Goal: Task Accomplishment & Management: Manage account settings

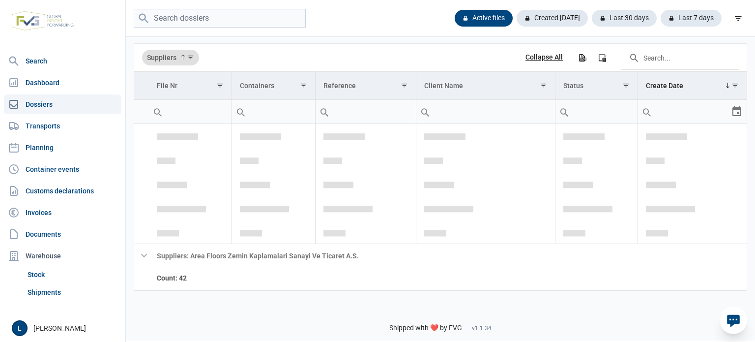
scroll to position [130, 0]
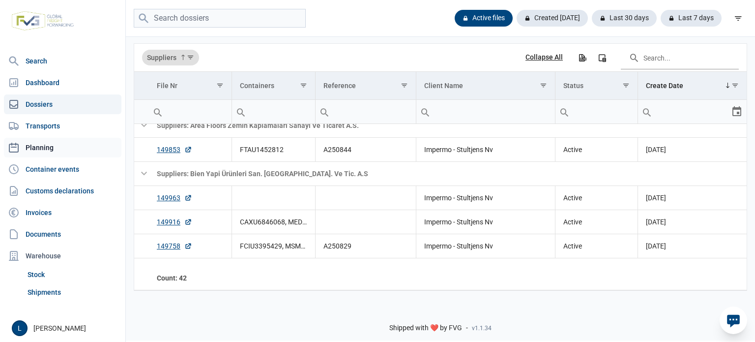
click at [80, 149] on link "Planning" at bounding box center [63, 148] width 118 height 20
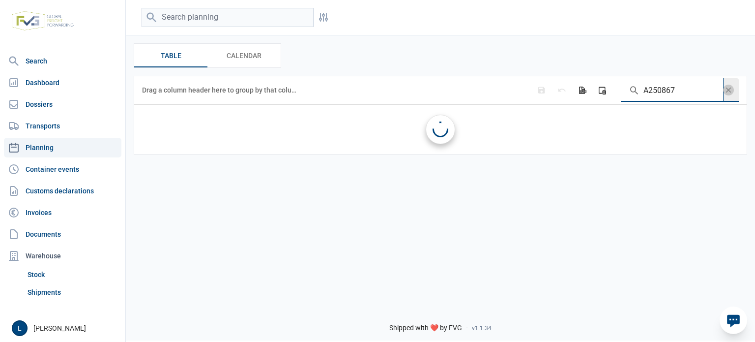
click at [684, 91] on input "A250867" at bounding box center [672, 90] width 102 height 24
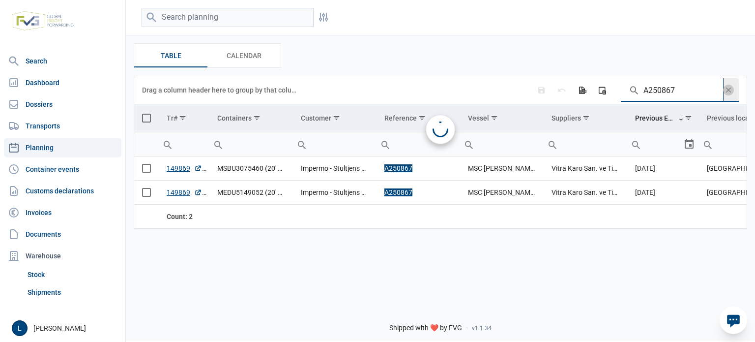
paste input "50"
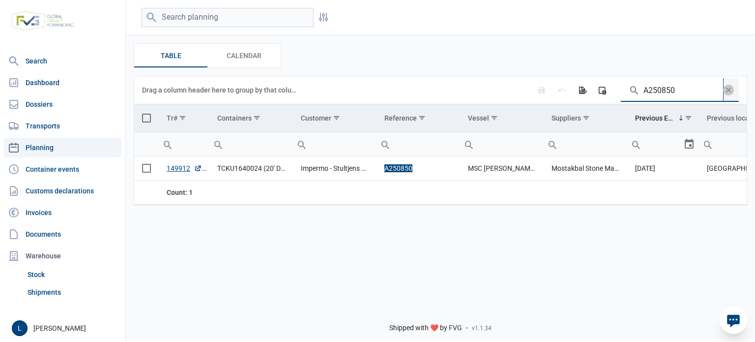
type input "A250850"
click at [143, 118] on span "Select all" at bounding box center [146, 118] width 9 height 9
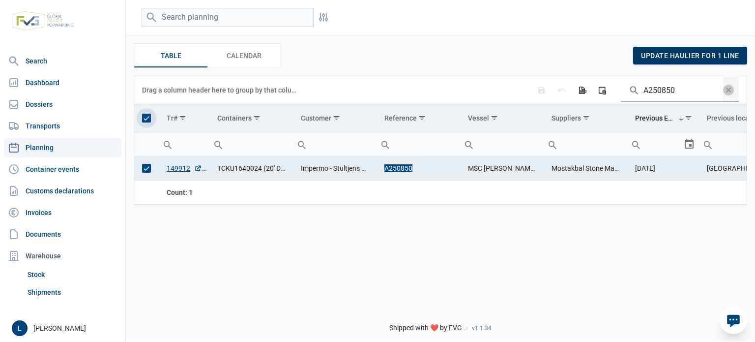
click at [675, 57] on span "update haulier for 1 line" at bounding box center [690, 56] width 98 height 8
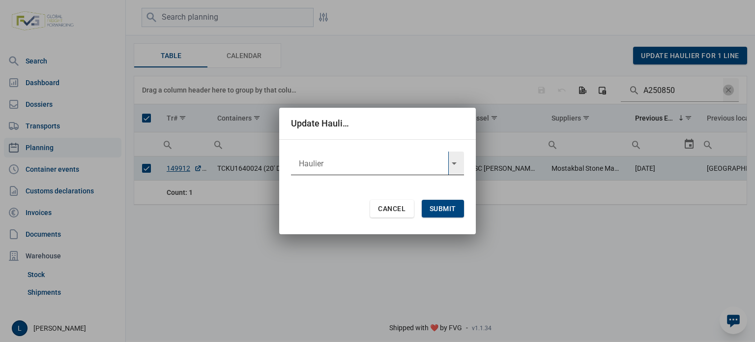
click at [438, 167] on input "text" at bounding box center [369, 163] width 157 height 24
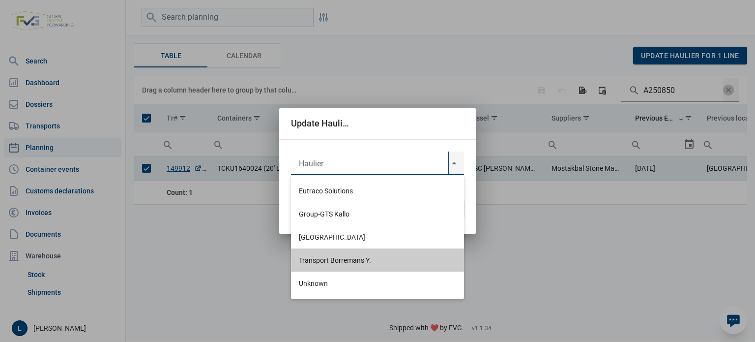
click at [362, 251] on div "Transport Borremans Y." at bounding box center [377, 259] width 173 height 23
type input "Transport Borremans Y."
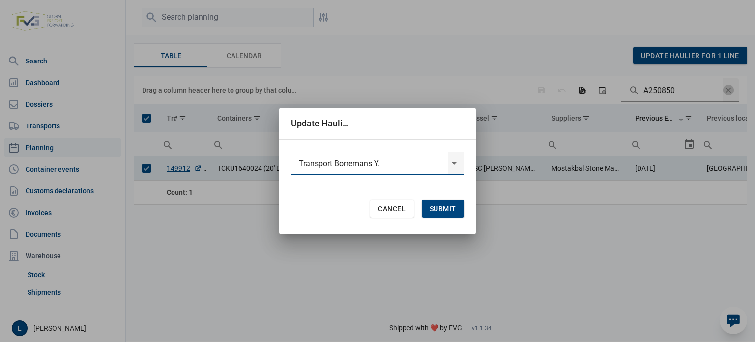
click at [440, 208] on span "Submit" at bounding box center [443, 209] width 27 height 8
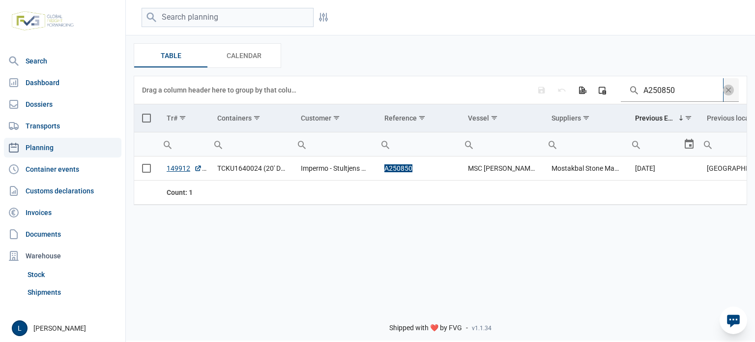
click at [677, 87] on input "A250850" at bounding box center [672, 90] width 102 height 24
paste input "74"
type input "A250874"
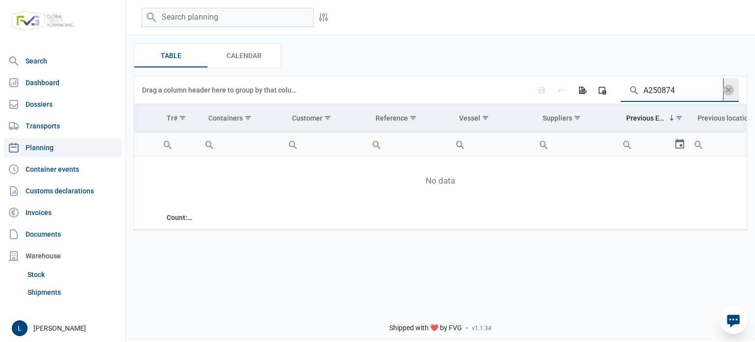
click at [722, 95] on input "A250874" at bounding box center [672, 90] width 102 height 24
click at [730, 94] on span "Data grid toolbar" at bounding box center [728, 90] width 11 height 11
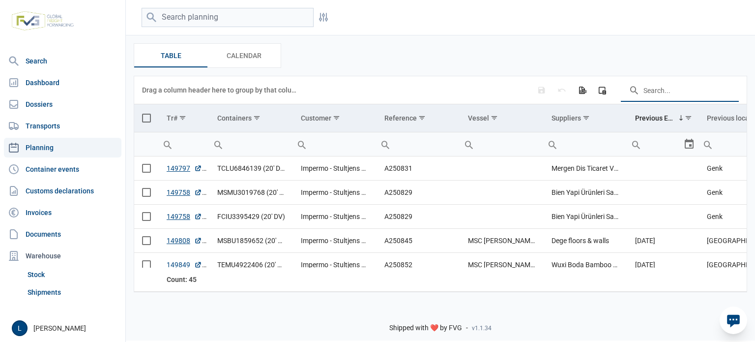
paste input "MEDU3652237"
type input "MEDU3652237"
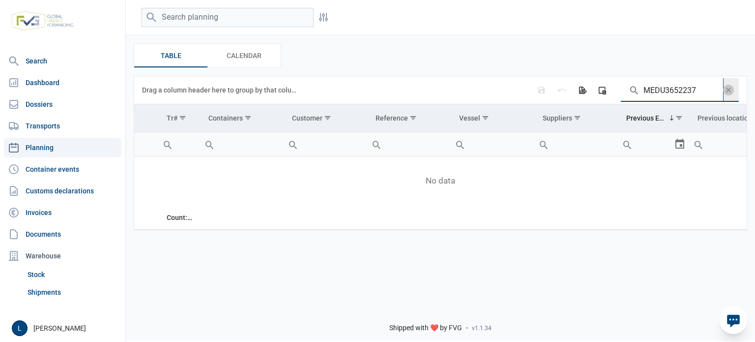
click at [721, 97] on input "MEDU3652237" at bounding box center [672, 90] width 102 height 24
click at [727, 92] on span "Data grid toolbar" at bounding box center [728, 90] width 11 height 11
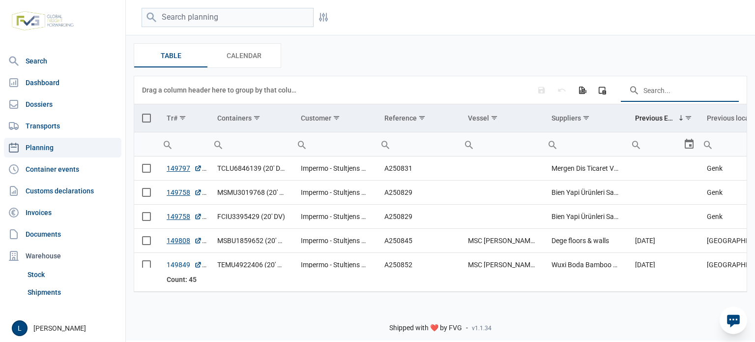
paste input "MEDU3652237"
type input "MEDU3652237"
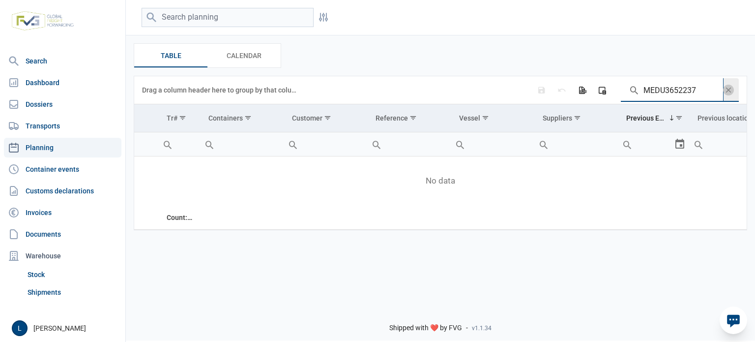
click at [723, 90] on span "Data grid toolbar" at bounding box center [728, 90] width 11 height 11
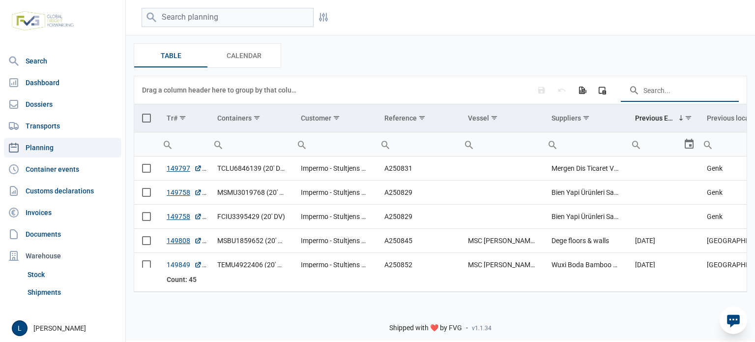
paste input "ONEU3226702"
type input "ONEU3226702"
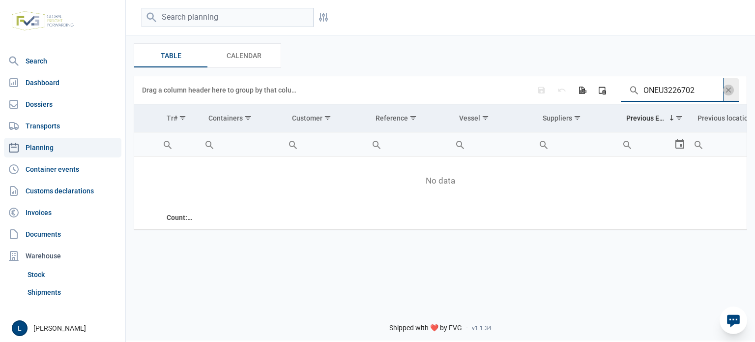
click at [729, 92] on span "Data grid toolbar" at bounding box center [728, 90] width 11 height 11
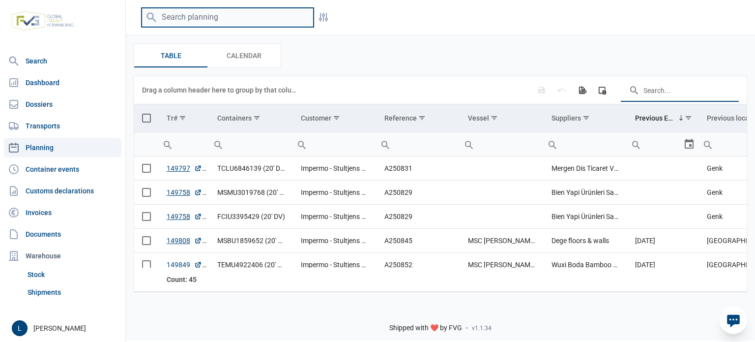
click at [248, 19] on input "search" at bounding box center [228, 17] width 172 height 19
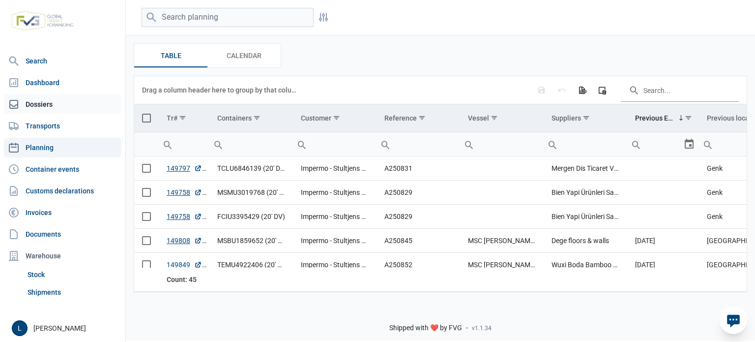
click at [39, 96] on link "Dossiers" at bounding box center [63, 104] width 118 height 20
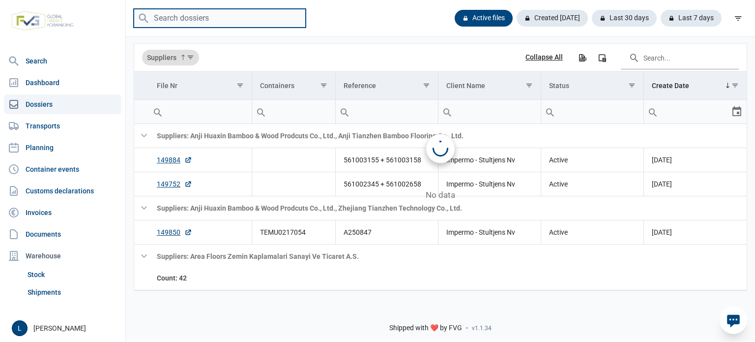
click at [179, 22] on input "search" at bounding box center [220, 18] width 172 height 19
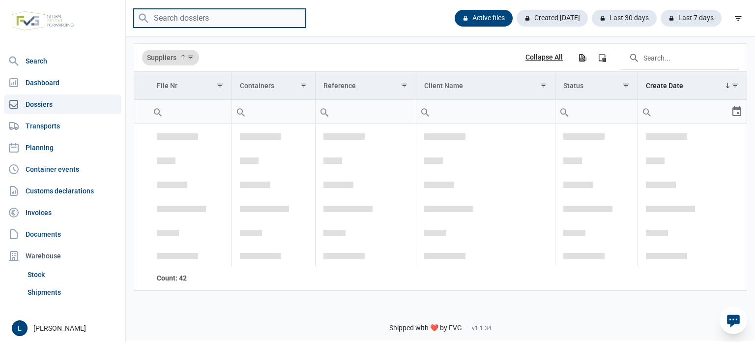
scroll to position [1464, 0]
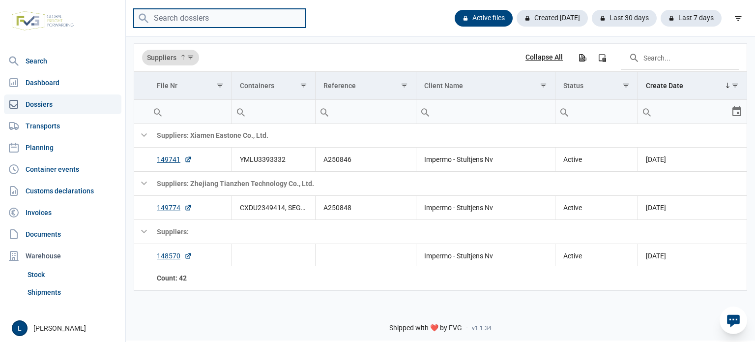
paste input "A250874"
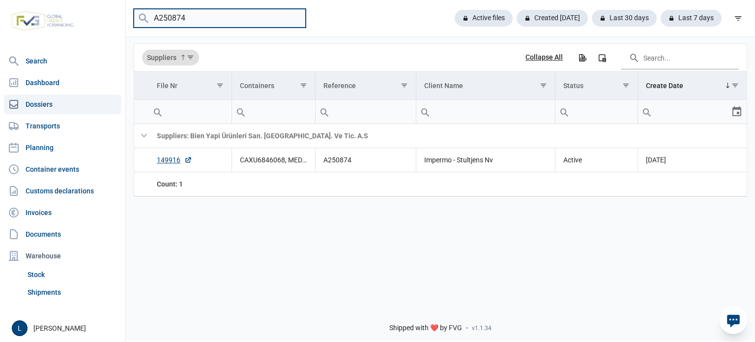
click at [234, 27] on input "A250874" at bounding box center [220, 18] width 172 height 19
paste input "MSCU6259171"
type input "MSCU6259171"
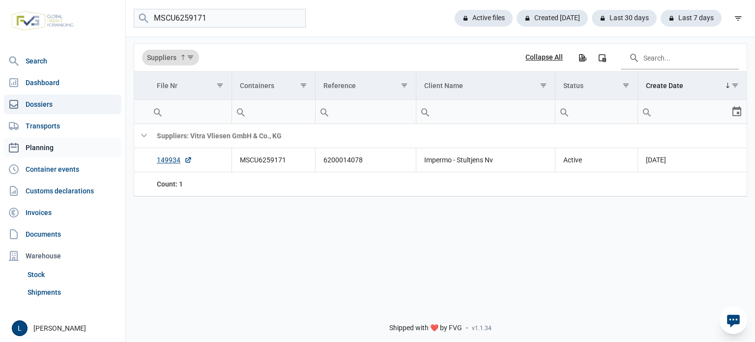
click at [73, 138] on link "Planning" at bounding box center [63, 148] width 118 height 20
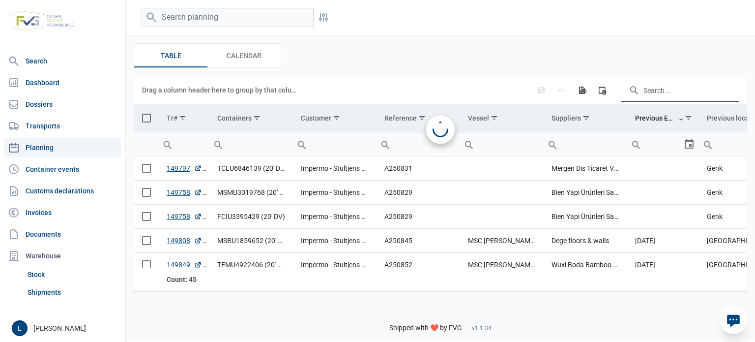
click at [660, 94] on input "Search in the data grid" at bounding box center [680, 90] width 118 height 24
paste input "MSCU6259171"
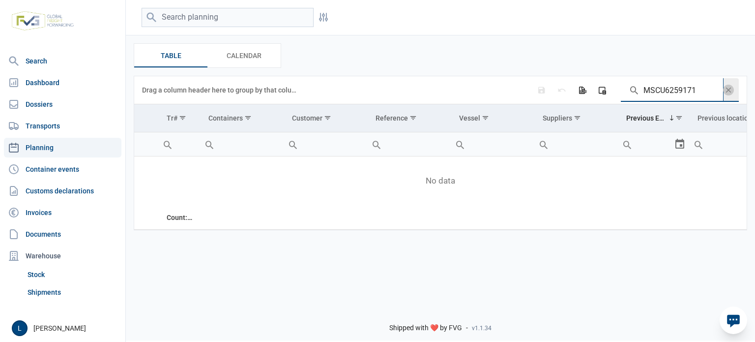
type input "MSCU6259171"
click at [736, 85] on div "Data grid toolbar" at bounding box center [731, 90] width 16 height 24
click at [734, 86] on span "Data grid toolbar" at bounding box center [728, 90] width 11 height 24
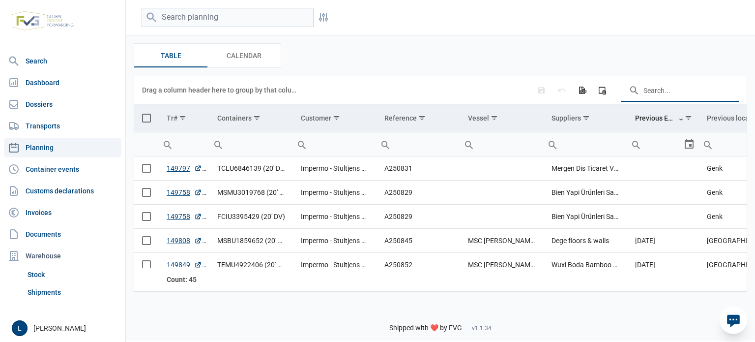
paste input "A250848"
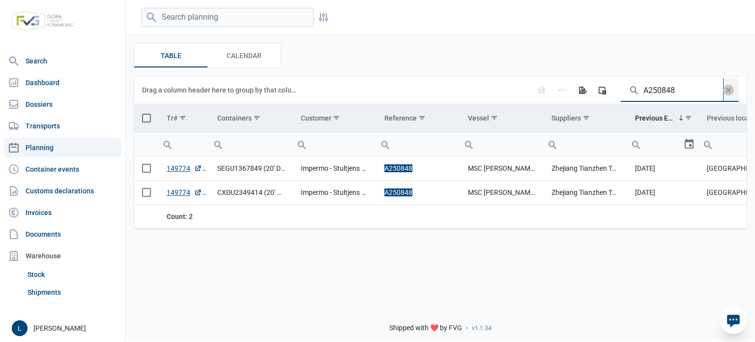
type input "A250848"
click at [152, 116] on td "Data grid with 2 rows and 11 columns" at bounding box center [146, 118] width 25 height 28
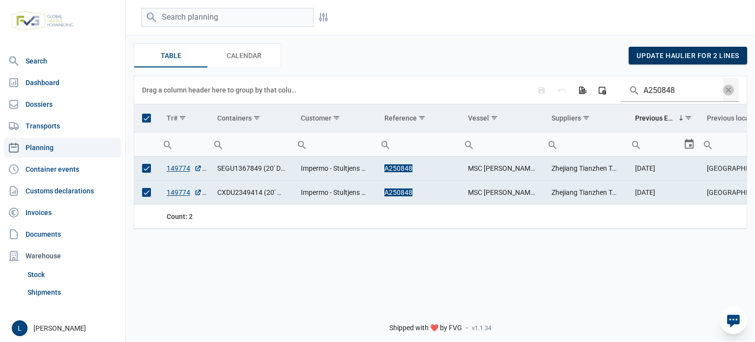
click at [652, 53] on span "update haulier for 2 lines" at bounding box center [688, 56] width 103 height 8
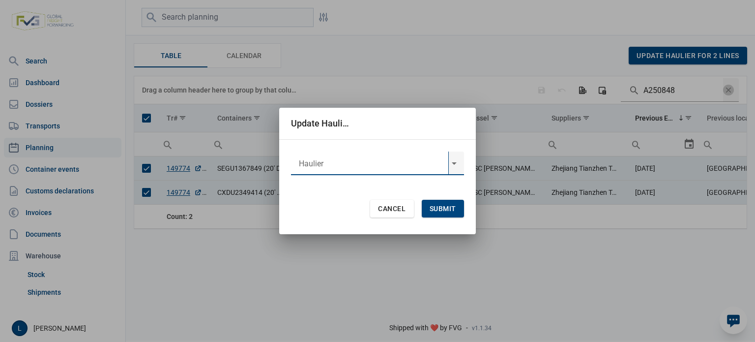
drag, startPoint x: 329, startPoint y: 157, endPoint x: 330, endPoint y: 164, distance: 7.0
click at [330, 157] on input "text" at bounding box center [369, 163] width 157 height 24
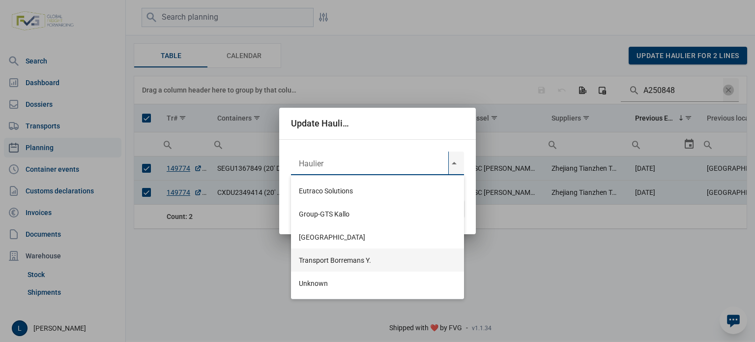
click at [341, 266] on div "Transport Borremans Y." at bounding box center [377, 259] width 173 height 23
type input "Transport Borremans Y."
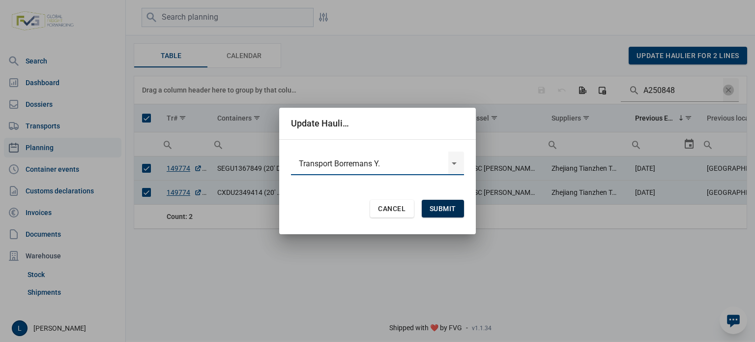
click at [446, 203] on div "Submit" at bounding box center [443, 209] width 42 height 18
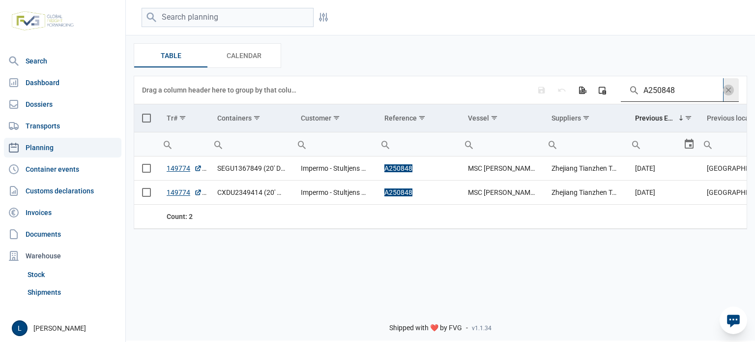
click at [644, 82] on input "A250848" at bounding box center [672, 90] width 102 height 24
paste input "6"
type input "A250868"
click at [148, 120] on span "Select all" at bounding box center [146, 118] width 9 height 9
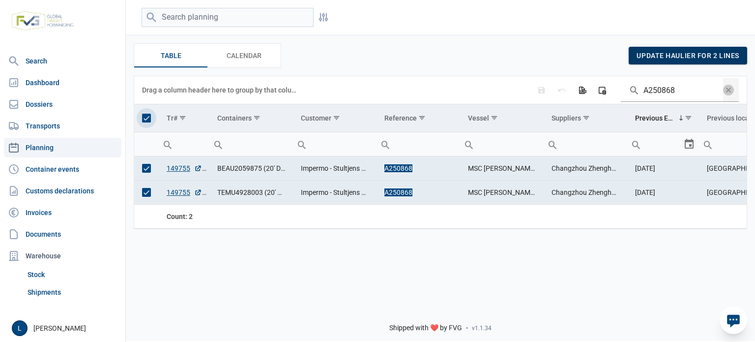
click at [695, 57] on span "update haulier for 2 lines" at bounding box center [688, 56] width 103 height 8
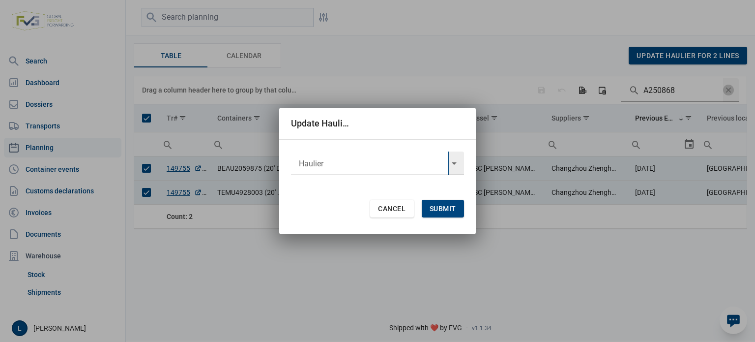
click at [364, 165] on input "text" at bounding box center [369, 163] width 157 height 24
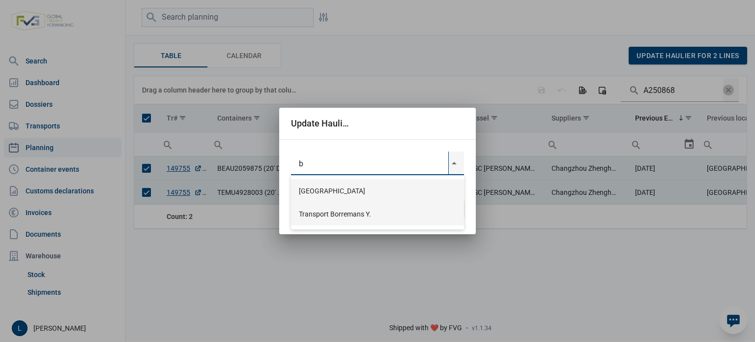
click at [354, 215] on div "Transport Borremans Y." at bounding box center [377, 213] width 173 height 23
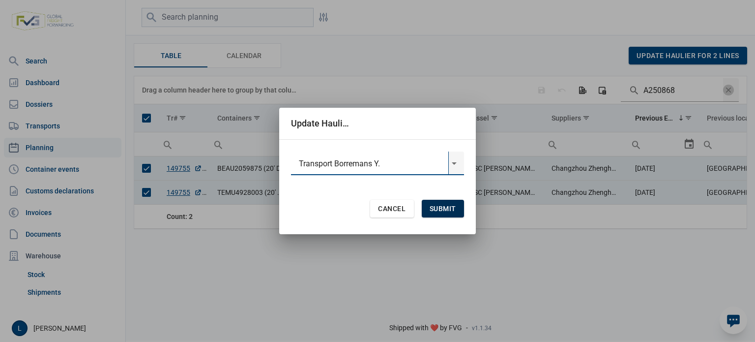
type input "Transport Borremans Y."
click at [441, 206] on span "Submit" at bounding box center [443, 209] width 27 height 8
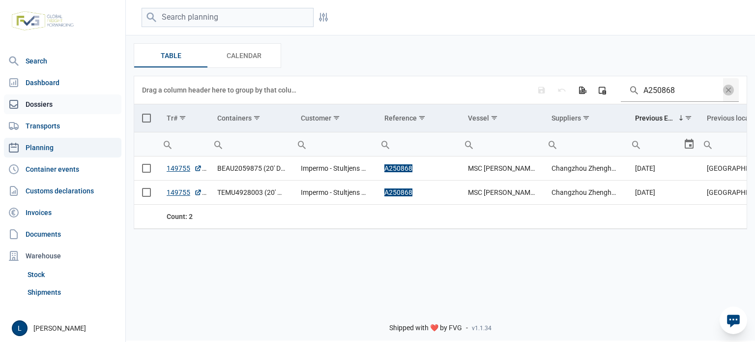
click at [71, 99] on link "Dossiers" at bounding box center [63, 104] width 118 height 20
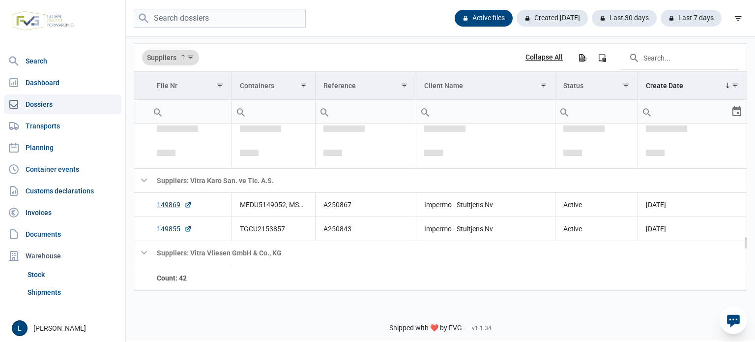
scroll to position [1268, 0]
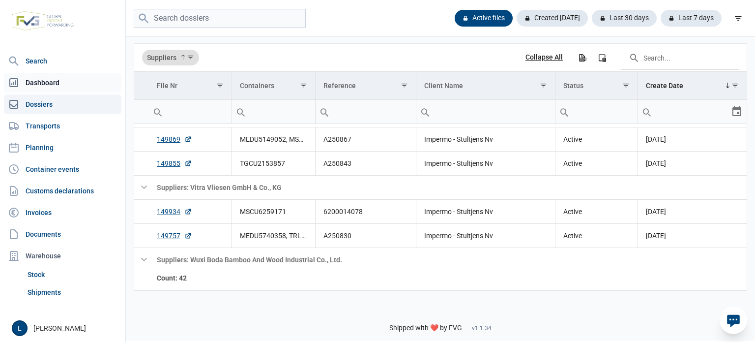
click at [73, 85] on link "Dashboard" at bounding box center [63, 83] width 118 height 20
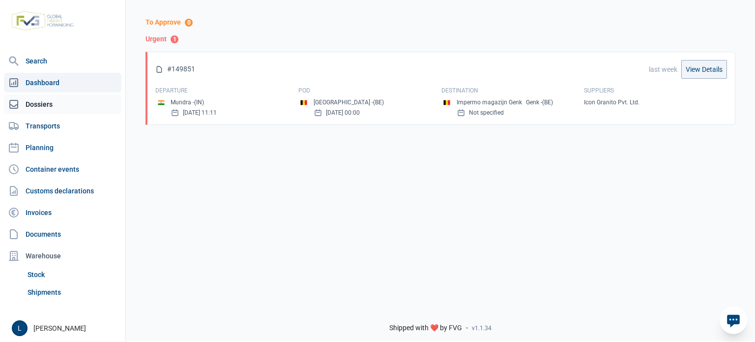
click at [81, 108] on link "Dossiers" at bounding box center [63, 104] width 118 height 20
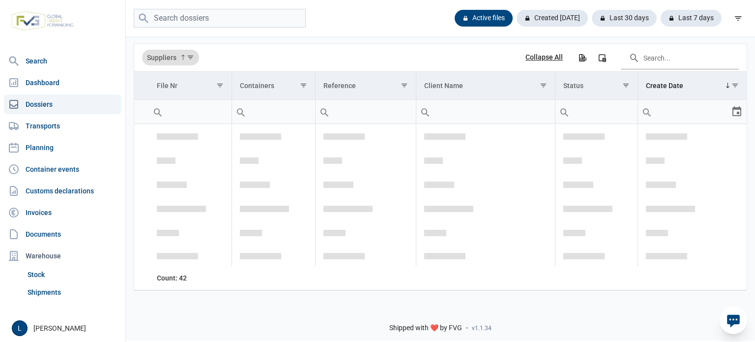
scroll to position [1464, 0]
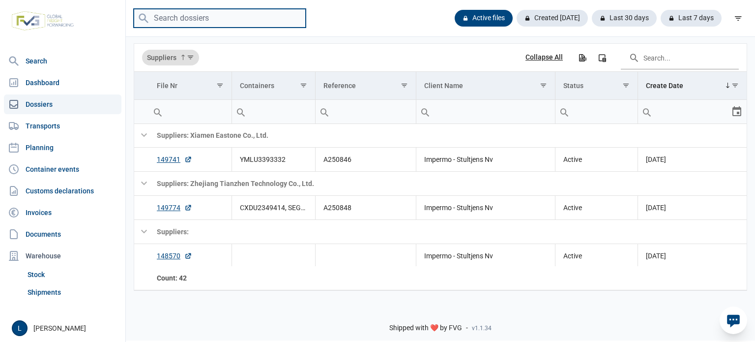
click at [216, 25] on input "search" at bounding box center [220, 18] width 172 height 19
type input "vitra"
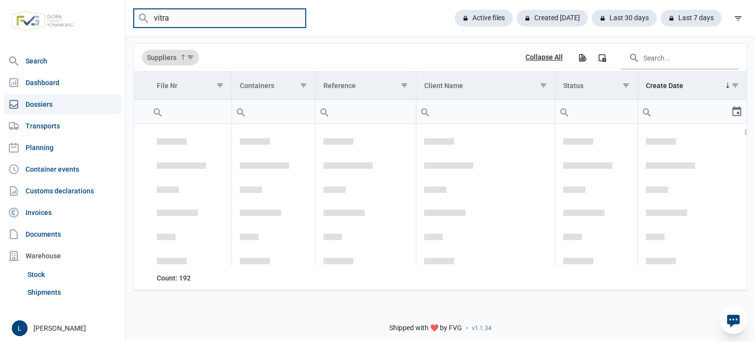
scroll to position [0, 0]
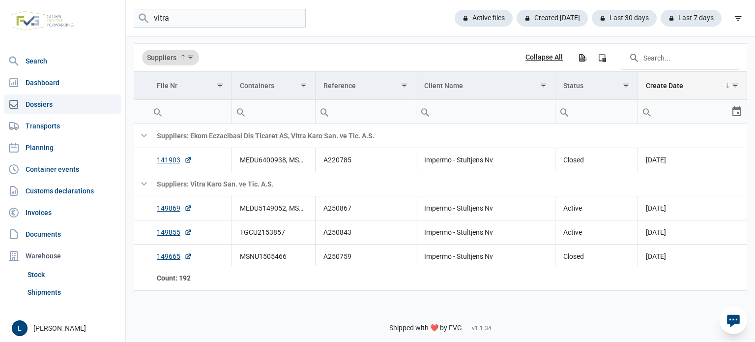
click at [732, 85] on span "Show filter options for column 'Create Date'" at bounding box center [735, 85] width 7 height 7
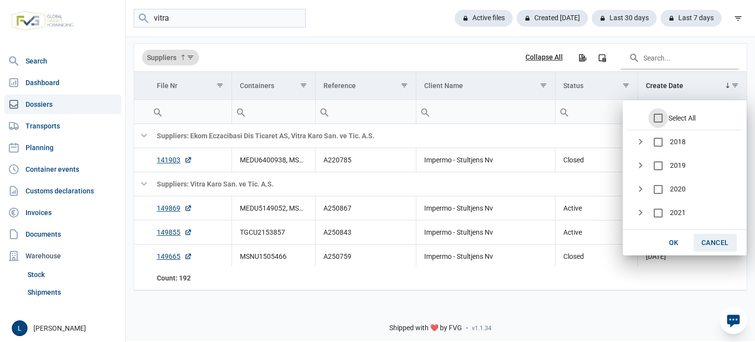
click at [706, 239] on span "Cancel" at bounding box center [716, 242] width 28 height 8
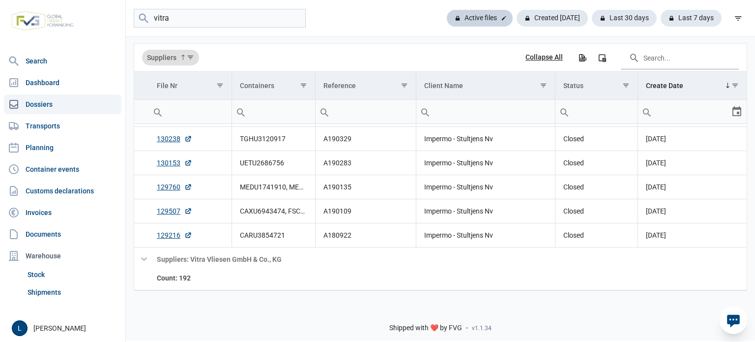
click at [500, 20] on div "Active files" at bounding box center [480, 18] width 66 height 17
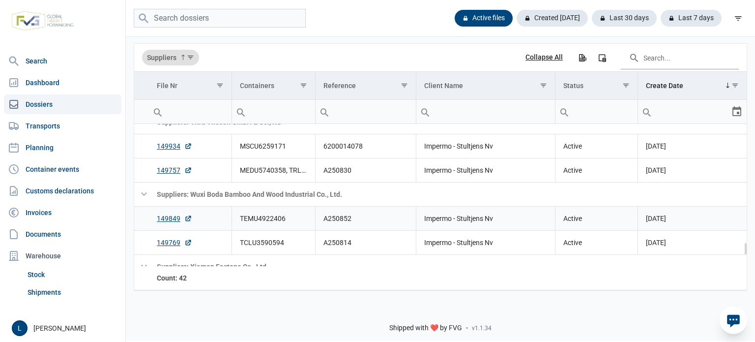
scroll to position [1301, 0]
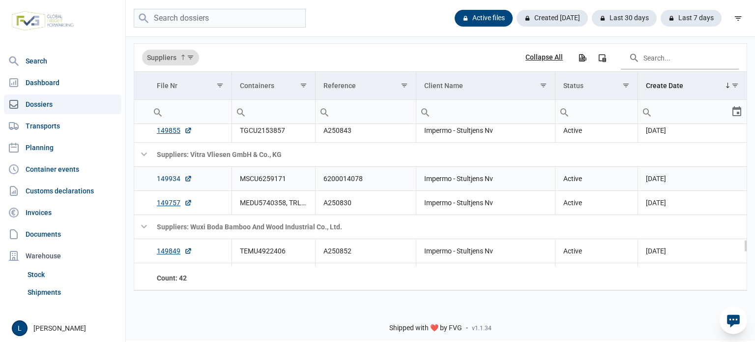
click at [171, 176] on link "149934" at bounding box center [174, 179] width 35 height 10
click at [176, 177] on link "149934" at bounding box center [174, 179] width 35 height 10
click at [210, 13] on input "search" at bounding box center [220, 18] width 172 height 19
click at [171, 173] on td "149934" at bounding box center [190, 178] width 83 height 24
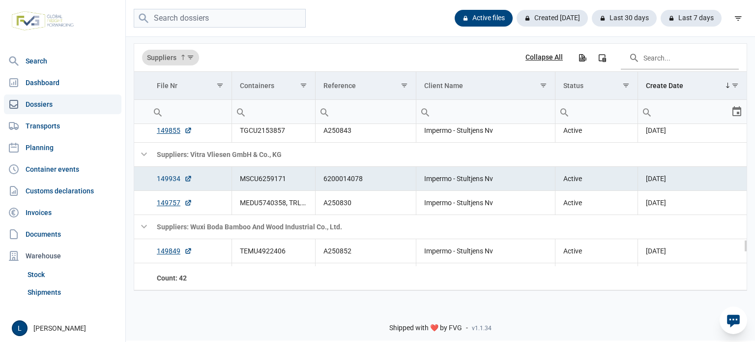
click at [171, 176] on link "149934" at bounding box center [174, 179] width 35 height 10
click at [257, 15] on input "search" at bounding box center [220, 18] width 172 height 19
paste input "ONEU3226702"
type input "ONEU3226702"
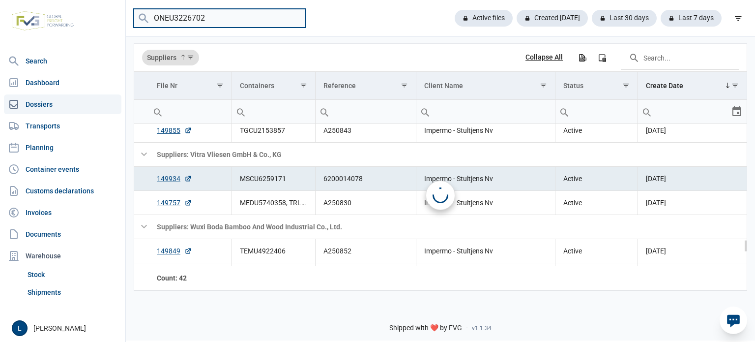
scroll to position [0, 0]
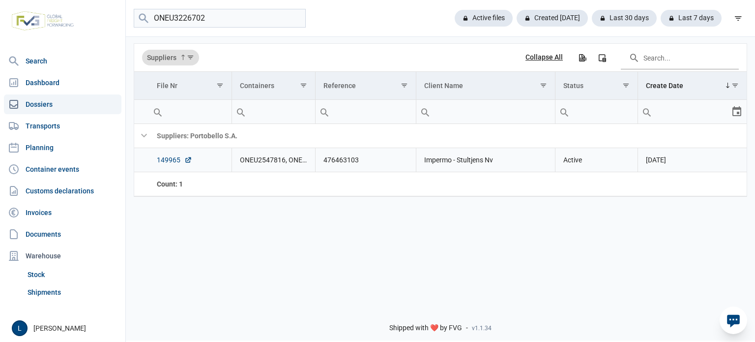
click at [172, 163] on link "149965" at bounding box center [174, 160] width 35 height 10
click at [293, 17] on input "ONEU3226702" at bounding box center [220, 18] width 172 height 19
click at [483, 17] on div "Active files" at bounding box center [480, 18] width 66 height 17
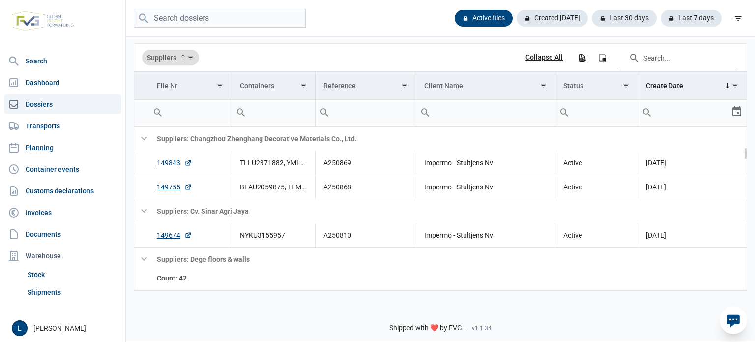
scroll to position [163, 0]
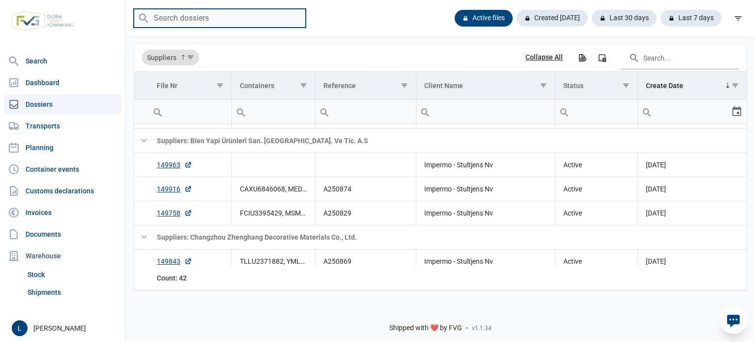
click at [208, 15] on input "search" at bounding box center [220, 18] width 172 height 19
paste input "ONEU2547816"
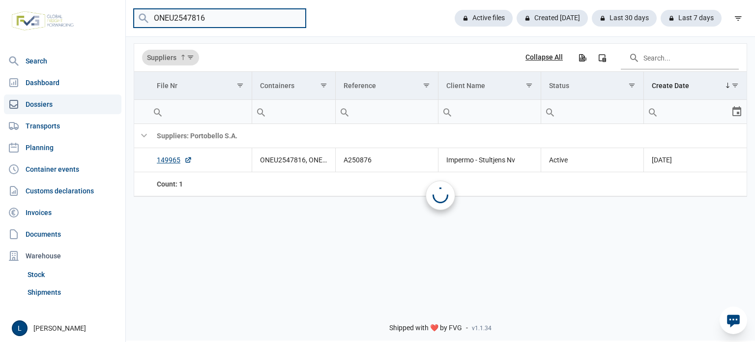
scroll to position [0, 0]
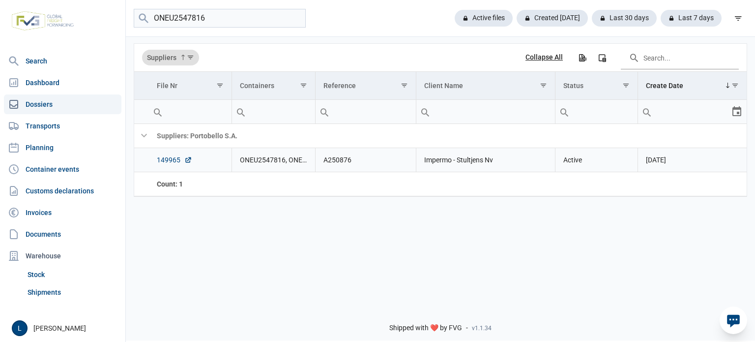
click at [168, 159] on link "149965" at bounding box center [174, 160] width 35 height 10
click at [225, 21] on input "ONEU2547816" at bounding box center [220, 18] width 172 height 19
type input "uetu"
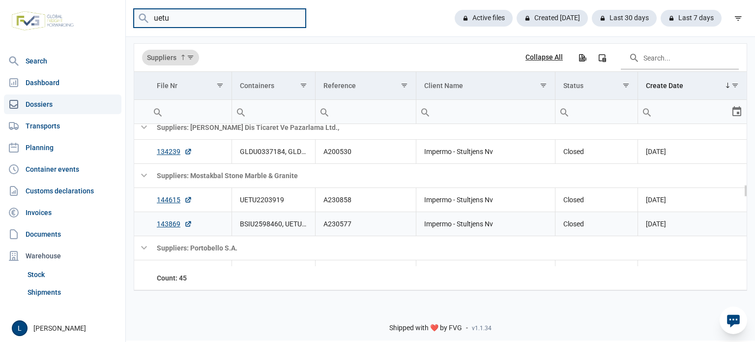
scroll to position [745, 0]
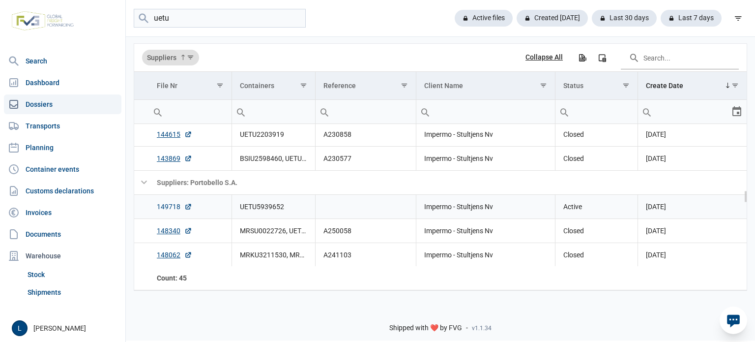
click at [175, 208] on link "149718" at bounding box center [174, 207] width 35 height 10
drag, startPoint x: 80, startPoint y: 148, endPoint x: 122, endPoint y: 138, distance: 42.8
click at [80, 148] on link "Planning" at bounding box center [63, 148] width 118 height 20
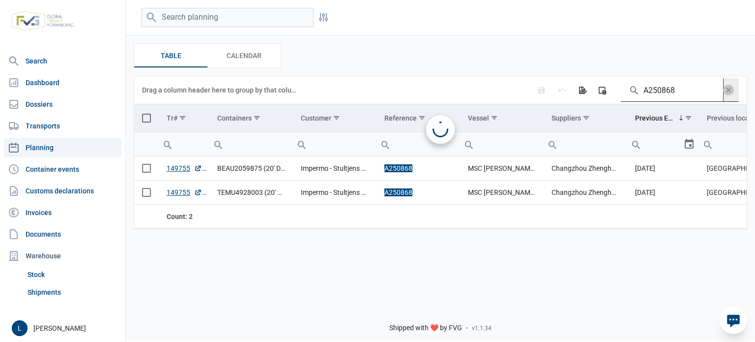
click at [664, 94] on input "A250868" at bounding box center [672, 90] width 102 height 24
paste input "74"
type input "A250874"
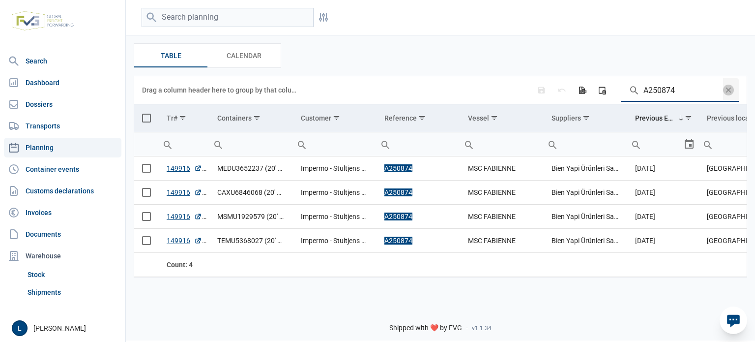
click at [148, 120] on span "Select all" at bounding box center [146, 118] width 9 height 9
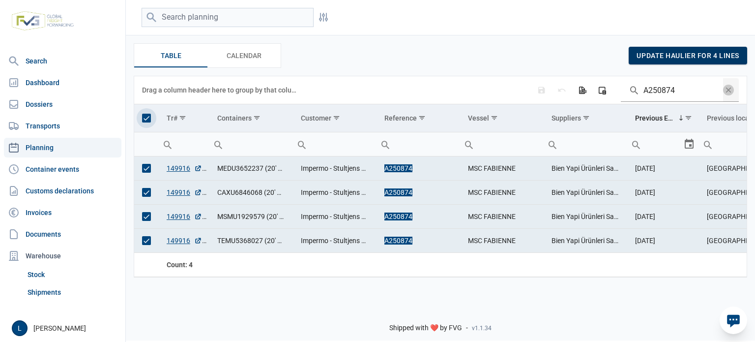
click at [654, 49] on div "update haulier for 4 lines" at bounding box center [688, 56] width 119 height 18
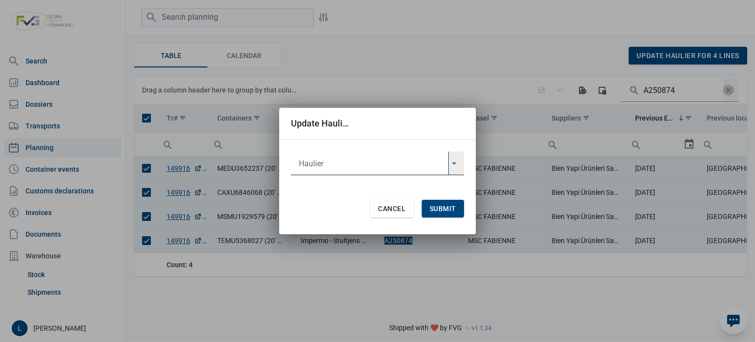
click at [370, 165] on input "text" at bounding box center [369, 163] width 157 height 24
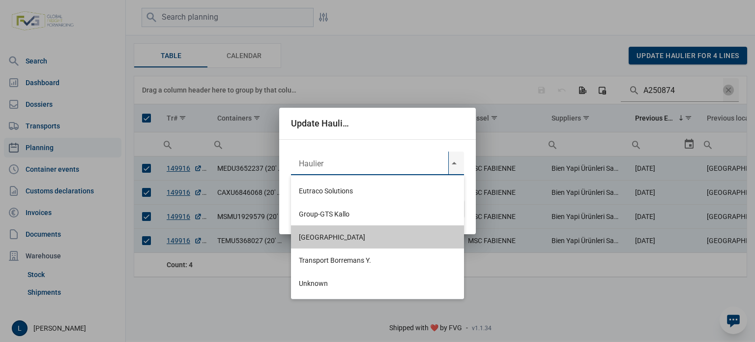
click at [357, 237] on div "Port of Limburg" at bounding box center [377, 236] width 173 height 23
type input "Port of Limburg"
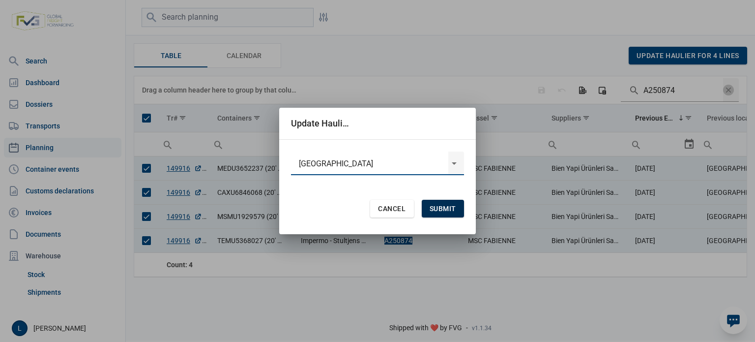
click at [429, 208] on div "Submit" at bounding box center [443, 209] width 42 height 18
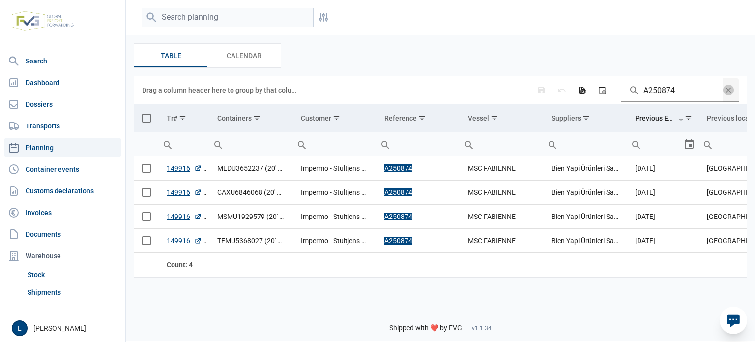
click at [149, 121] on span "Select all" at bounding box center [146, 118] width 9 height 9
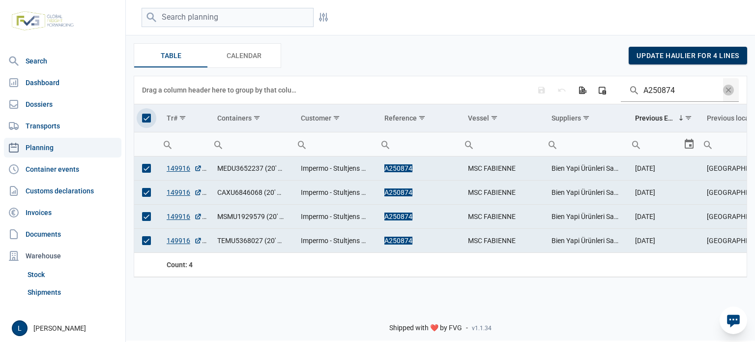
click at [649, 54] on span "update haulier for 4 lines" at bounding box center [688, 56] width 103 height 8
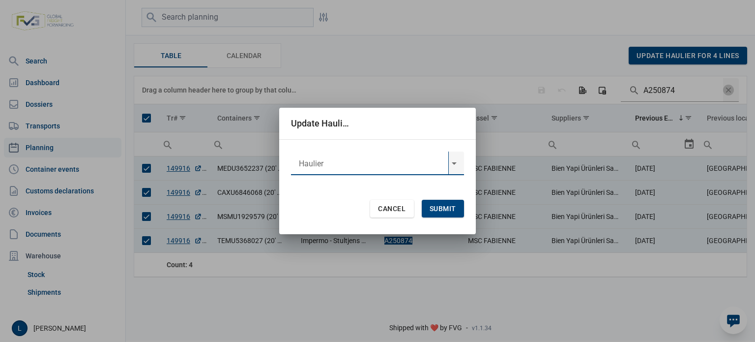
click at [366, 160] on input "text" at bounding box center [369, 163] width 157 height 24
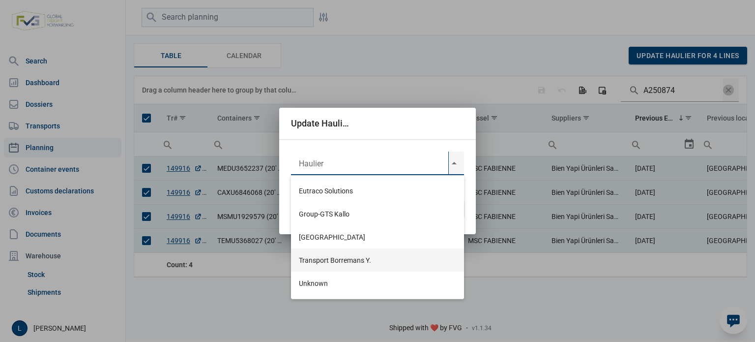
click at [356, 253] on div "Transport Borremans Y." at bounding box center [377, 259] width 173 height 23
type input "Transport Borremans Y."
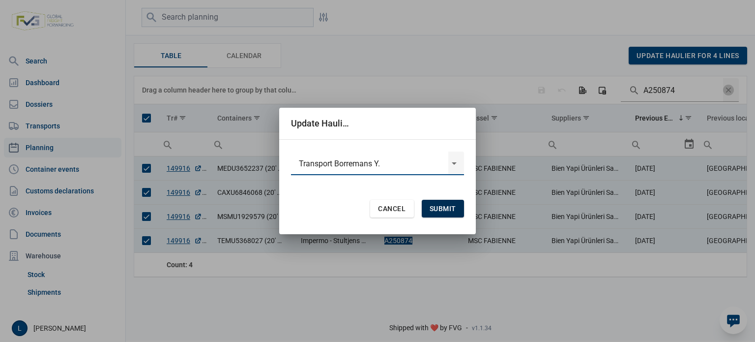
click at [437, 206] on span "Submit" at bounding box center [443, 209] width 27 height 8
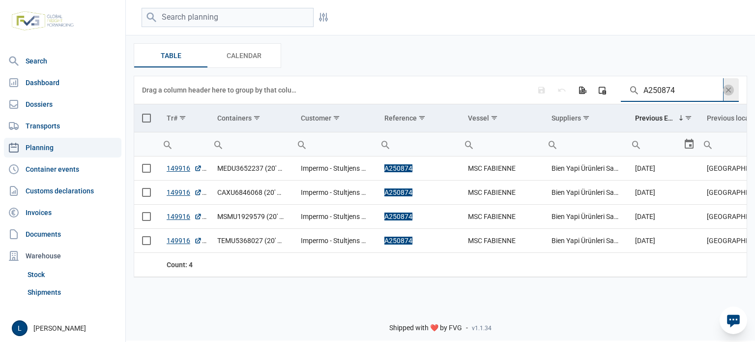
click at [695, 93] on input "A250874" at bounding box center [672, 90] width 102 height 24
click at [695, 94] on input "A250874" at bounding box center [672, 90] width 102 height 24
paste input "5"
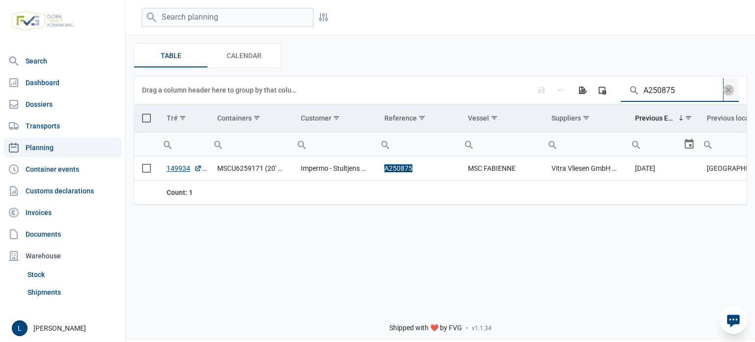
type input "A250875"
click at [138, 113] on td "Data grid with 1 rows and 11 columns" at bounding box center [146, 118] width 25 height 28
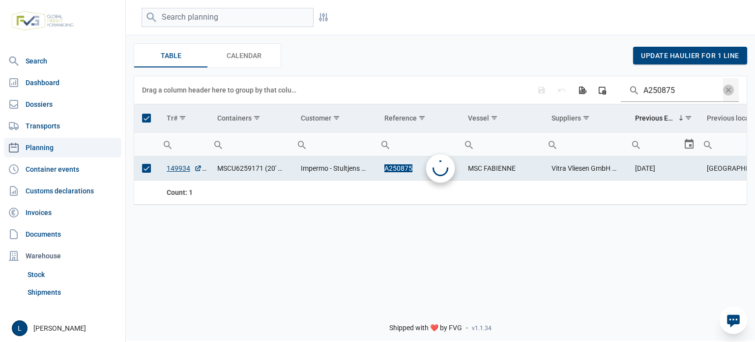
click at [146, 117] on span "Select all" at bounding box center [146, 118] width 9 height 9
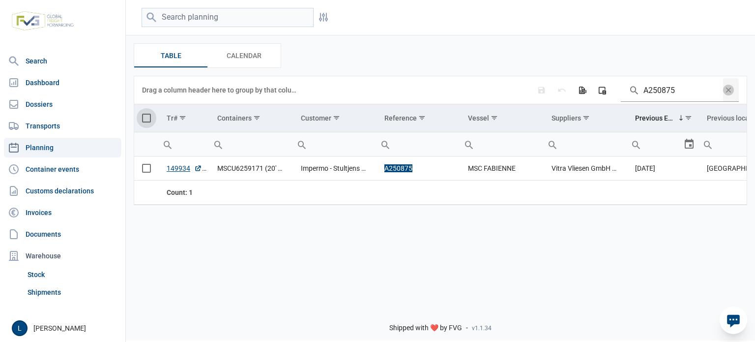
click at [142, 119] on span "Select all" at bounding box center [146, 118] width 9 height 9
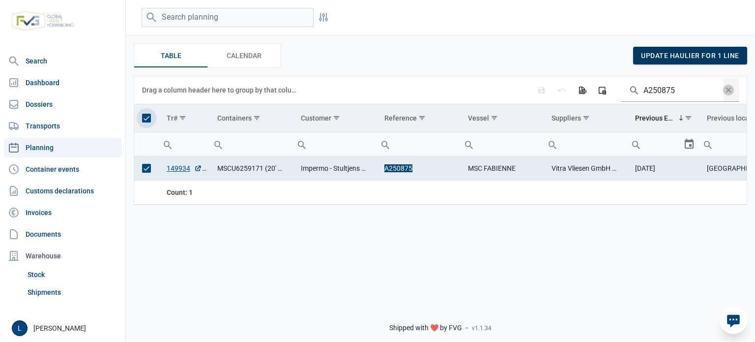
click at [659, 56] on span "update haulier for 1 line" at bounding box center [690, 56] width 98 height 8
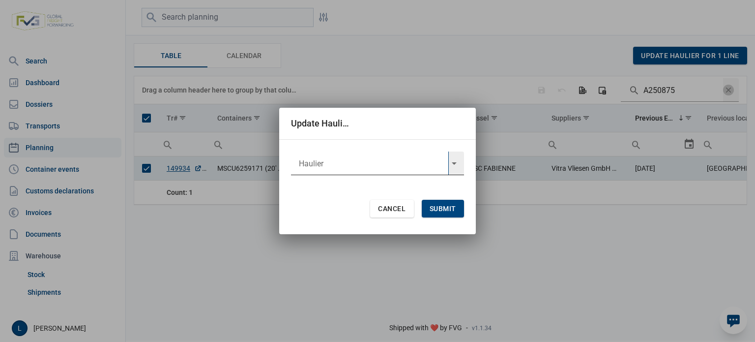
click at [396, 158] on input "text" at bounding box center [369, 163] width 157 height 24
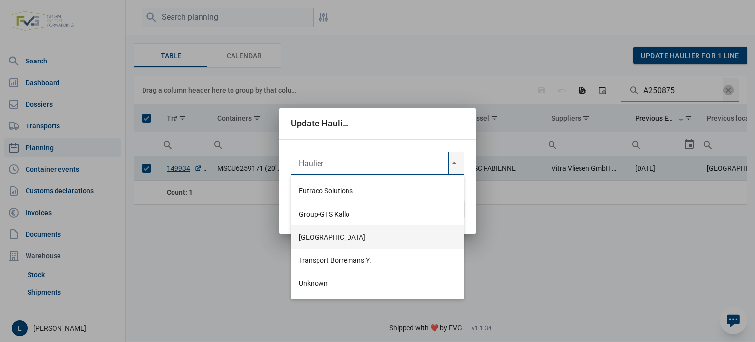
click at [346, 227] on div "Port of Limburg" at bounding box center [377, 236] width 173 height 23
type input "Port of Limburg"
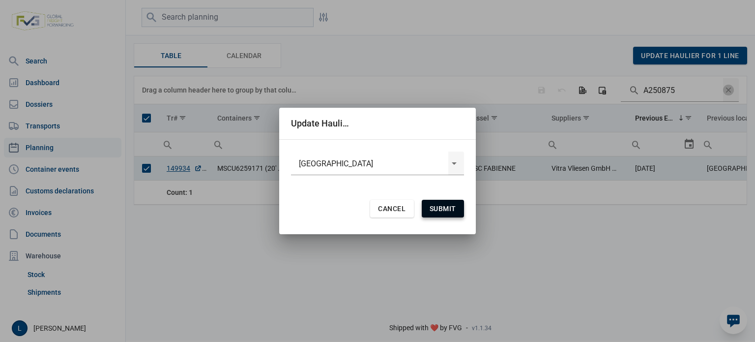
click at [433, 210] on span "Submit" at bounding box center [443, 209] width 27 height 8
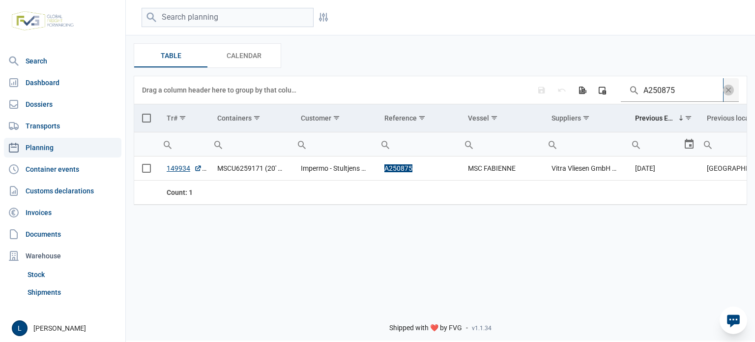
click at [666, 85] on input "A250875" at bounding box center [672, 90] width 102 height 24
paste input "7"
type input "A250877"
click at [147, 112] on td "Data grid with 1 rows and 11 columns" at bounding box center [146, 118] width 25 height 28
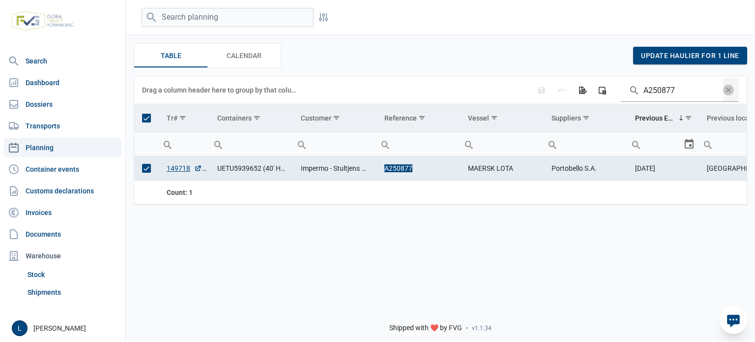
click at [656, 67] on div "Table Table Calendar Calendar update haulier for 1 line" at bounding box center [441, 55] width 614 height 25
click at [641, 62] on div "update haulier for 1 line" at bounding box center [690, 56] width 114 height 18
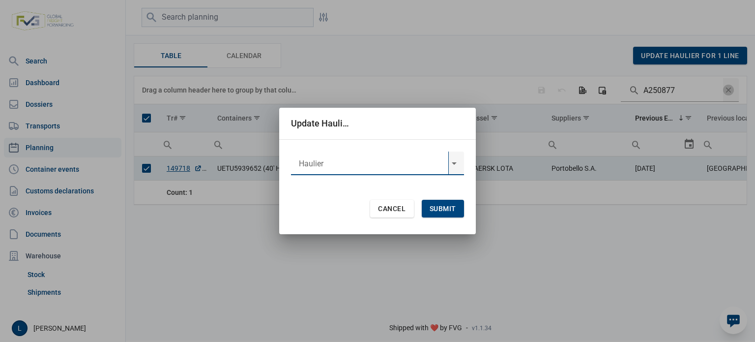
click at [397, 161] on input "text" at bounding box center [369, 163] width 157 height 24
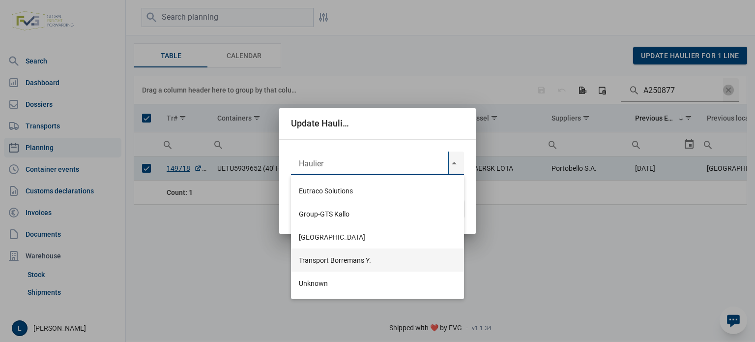
click at [345, 256] on div "Transport Borremans Y." at bounding box center [377, 259] width 173 height 23
type input "Transport Borremans Y."
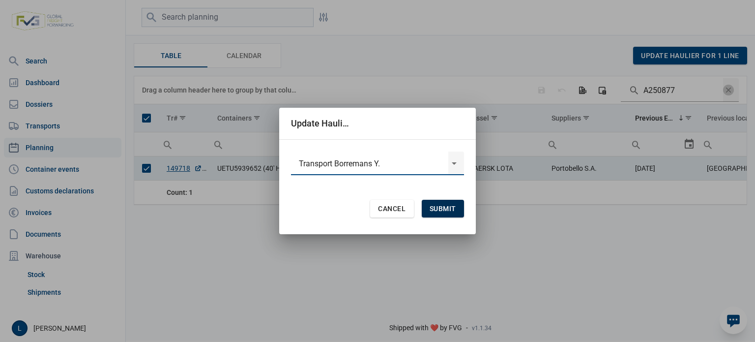
click at [436, 204] on div "Submit" at bounding box center [443, 209] width 42 height 18
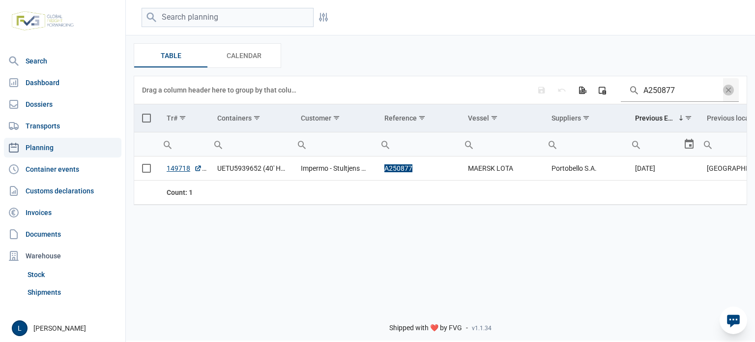
click at [150, 117] on span "Select all" at bounding box center [146, 118] width 9 height 9
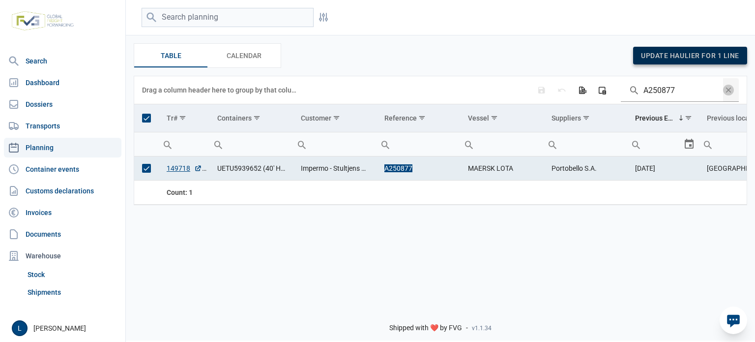
click at [663, 55] on span "update haulier for 1 line" at bounding box center [690, 56] width 98 height 8
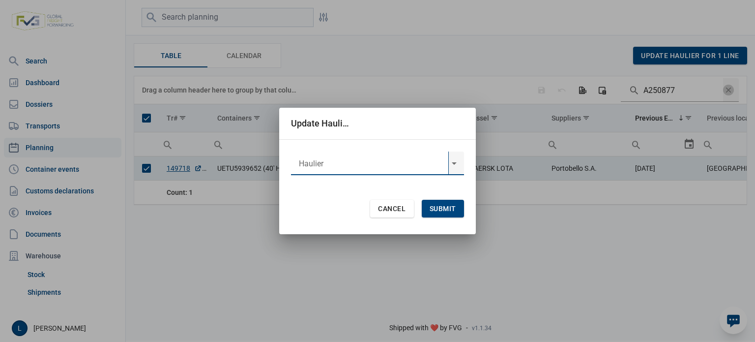
click at [403, 165] on input "text" at bounding box center [369, 163] width 157 height 24
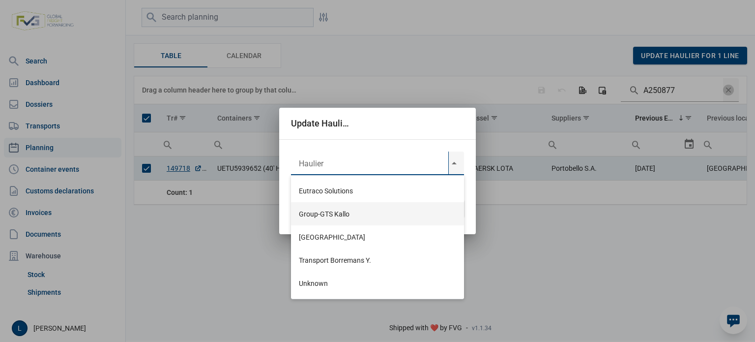
click at [356, 218] on div "Group-GTS Kallo" at bounding box center [377, 213] width 173 height 23
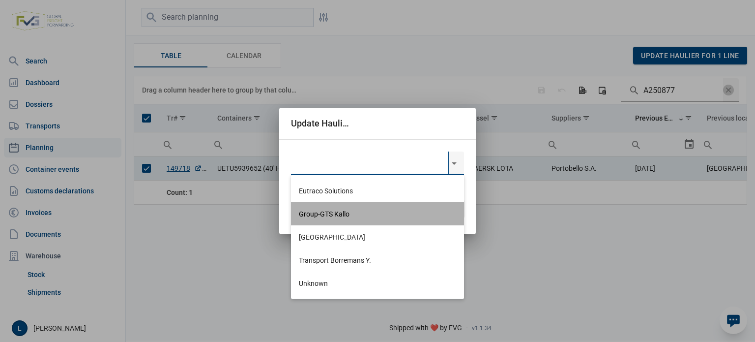
type input "Group-GTS Kallo"
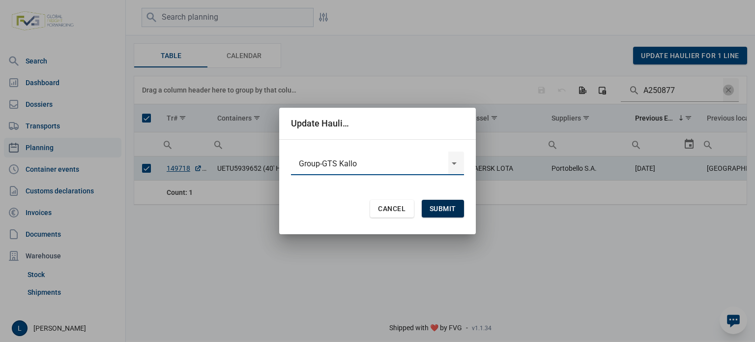
click at [431, 210] on span "Submit" at bounding box center [443, 209] width 27 height 8
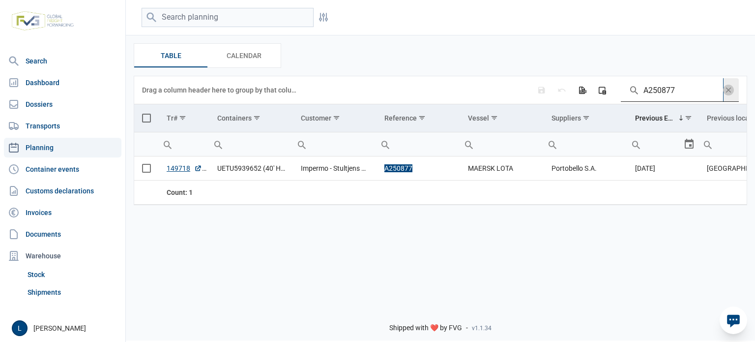
click at [695, 98] on input "A250877" at bounding box center [672, 90] width 102 height 24
click at [694, 98] on input "A250877" at bounding box center [672, 90] width 102 height 24
paste input "6"
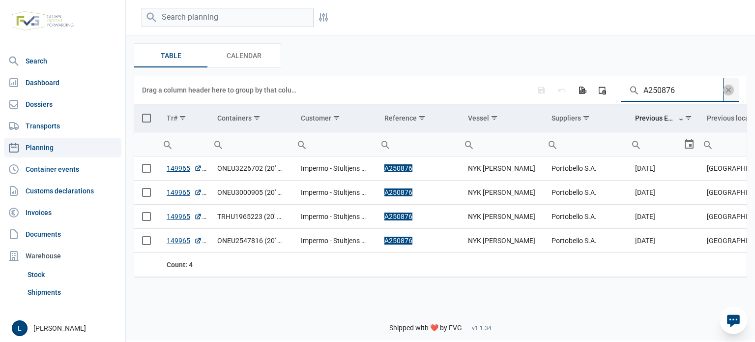
type input "A250876"
click at [150, 112] on td "Data grid with 4 rows and 11 columns" at bounding box center [146, 118] width 25 height 28
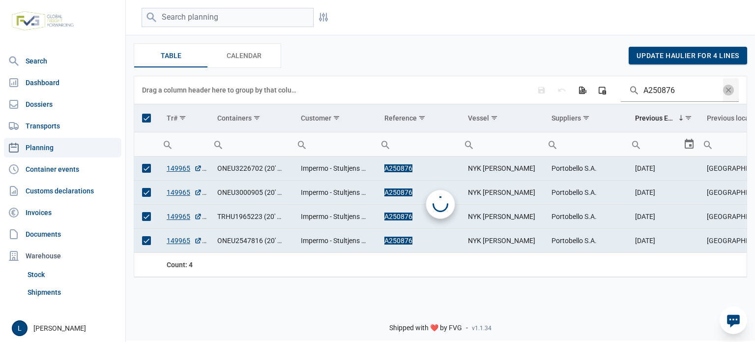
click at [144, 118] on span "Select all" at bounding box center [146, 118] width 9 height 9
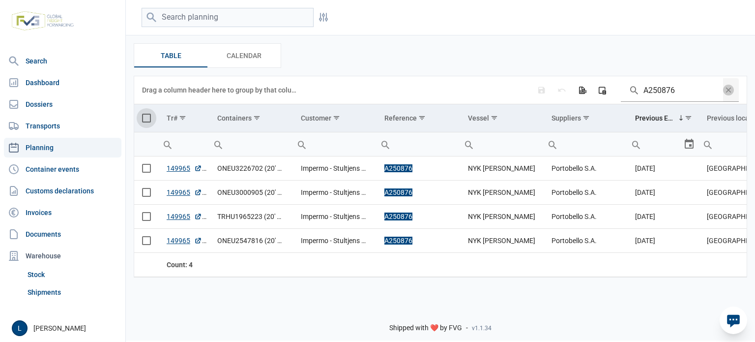
click at [151, 119] on span "Select all" at bounding box center [146, 118] width 9 height 9
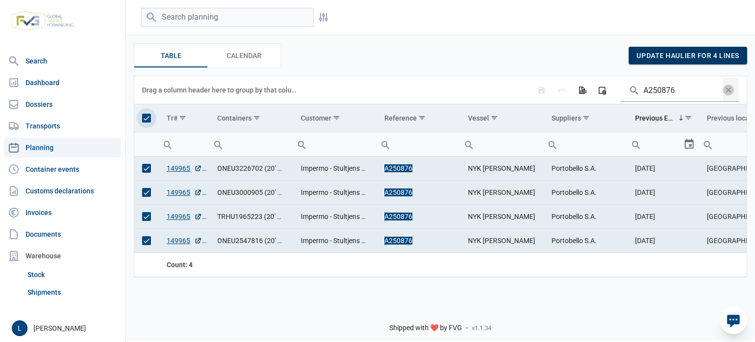
click at [641, 61] on div "update haulier for 4 lines" at bounding box center [688, 56] width 119 height 18
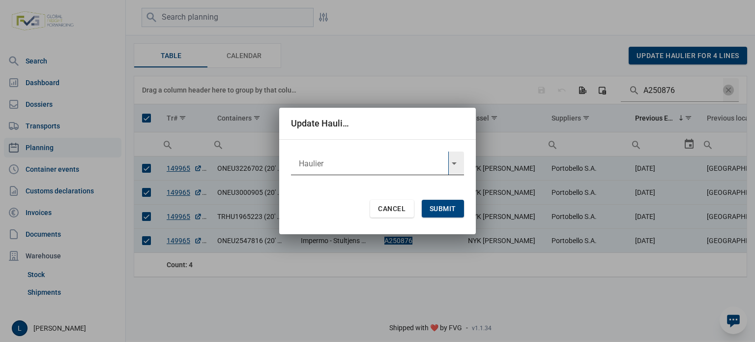
click at [352, 167] on input "text" at bounding box center [369, 163] width 157 height 24
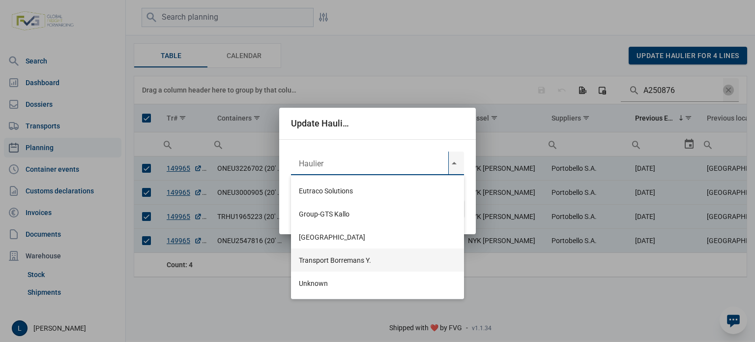
click at [353, 255] on div "Transport Borremans Y." at bounding box center [377, 259] width 173 height 23
type input "Transport Borremans Y."
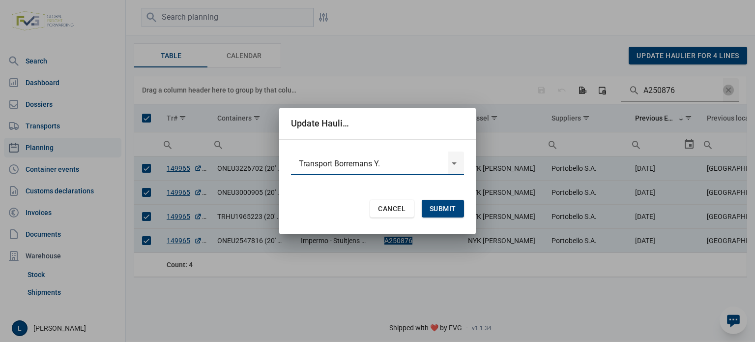
click at [440, 197] on div "Cancel Submit" at bounding box center [377, 209] width 173 height 28
click at [439, 210] on span "Submit" at bounding box center [443, 209] width 27 height 8
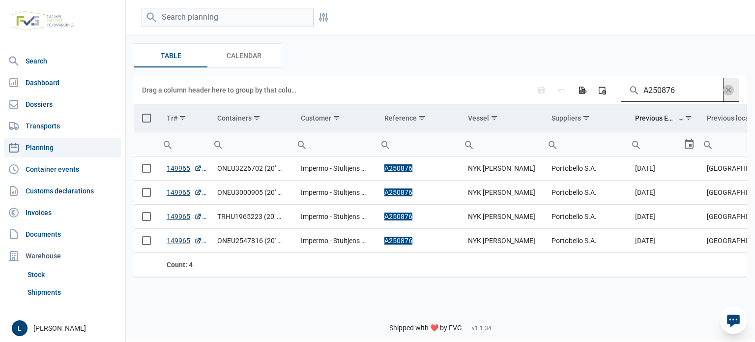
click at [657, 89] on input "A250876" at bounding box center [672, 90] width 102 height 24
paste input "14"
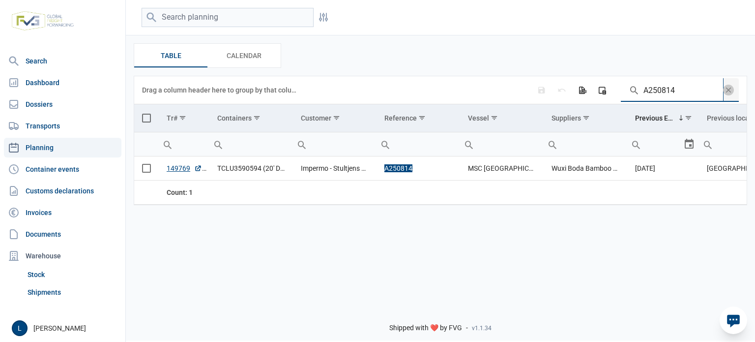
type input "A250814"
click at [148, 120] on span "Select all" at bounding box center [146, 118] width 9 height 9
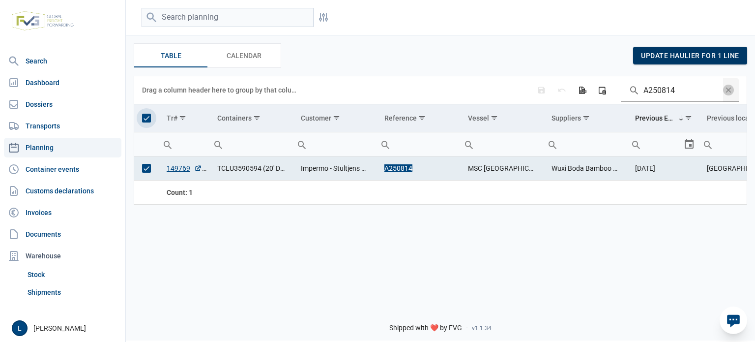
click at [699, 62] on div "update haulier for 1 line" at bounding box center [690, 56] width 114 height 18
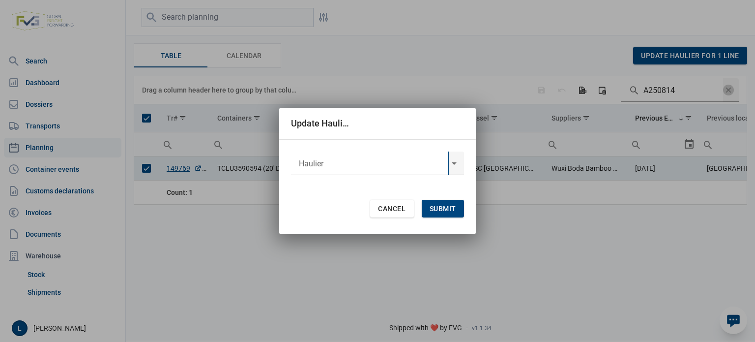
click at [383, 169] on input "text" at bounding box center [369, 163] width 157 height 24
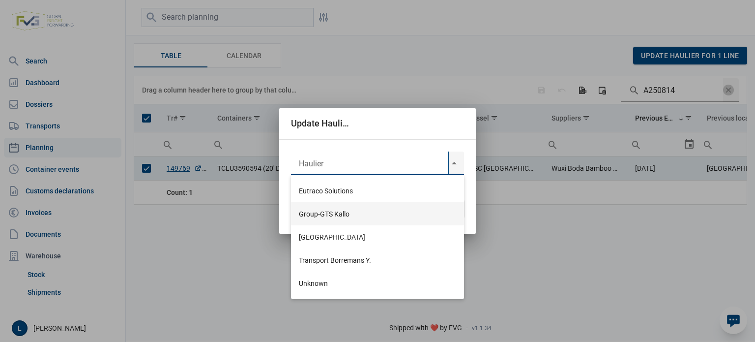
click at [358, 212] on div "Group-GTS Kallo" at bounding box center [377, 213] width 173 height 23
type input "Group-GTS Kallo"
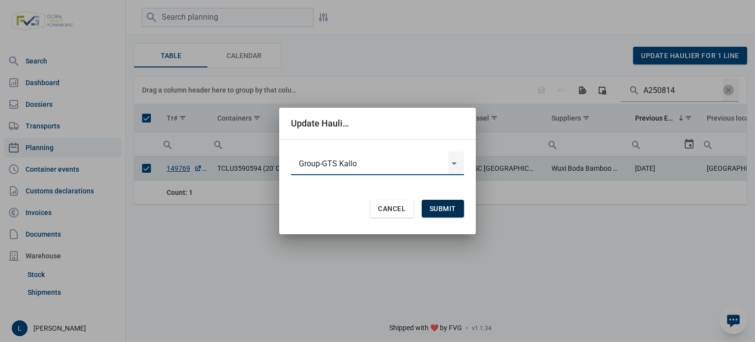
click at [448, 212] on div "Submit" at bounding box center [443, 209] width 42 height 18
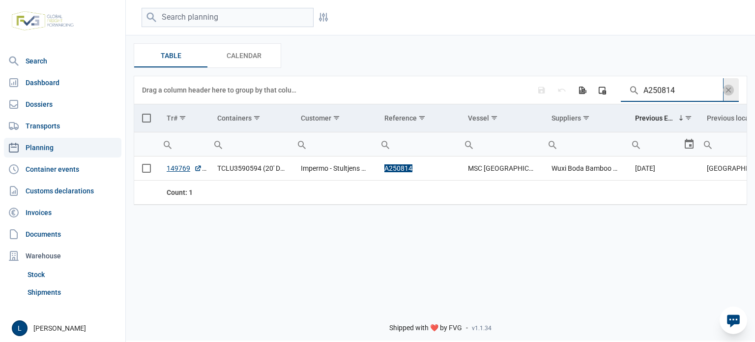
click at [653, 83] on input "A250814" at bounding box center [672, 90] width 102 height 24
paste input "FBIU0400073"
type input "FBIU0400073"
click at [151, 120] on td "Data grid with 1 rows and 11 columns" at bounding box center [146, 118] width 25 height 28
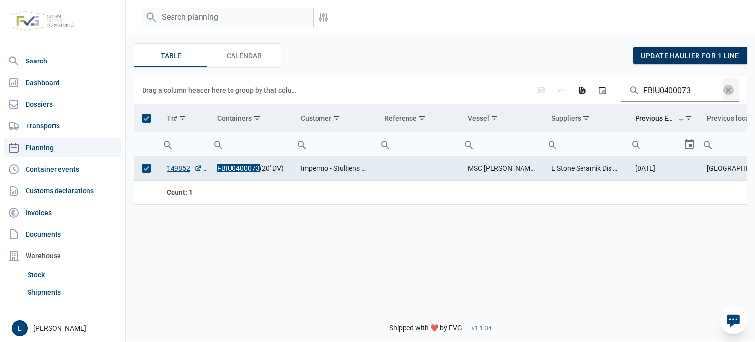
click at [640, 62] on div "update haulier for 1 line" at bounding box center [690, 56] width 114 height 18
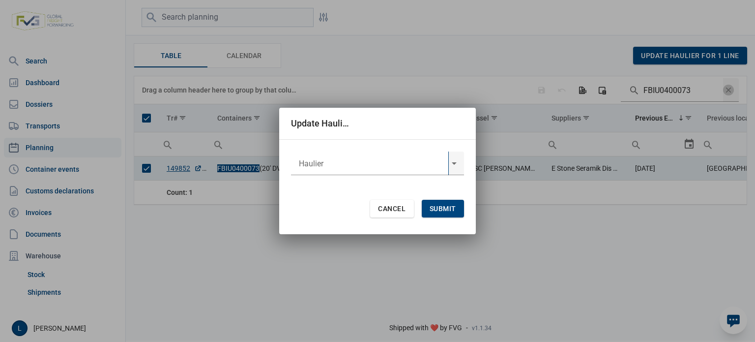
click at [364, 161] on input "text" at bounding box center [369, 163] width 157 height 24
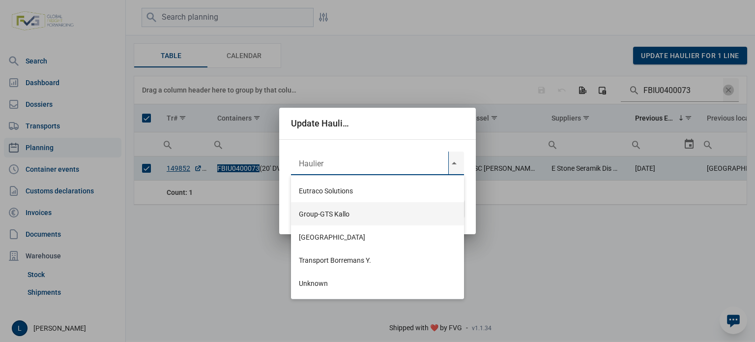
click at [336, 210] on div "Group-GTS Kallo" at bounding box center [377, 213] width 173 height 23
type input "Group-GTS Kallo"
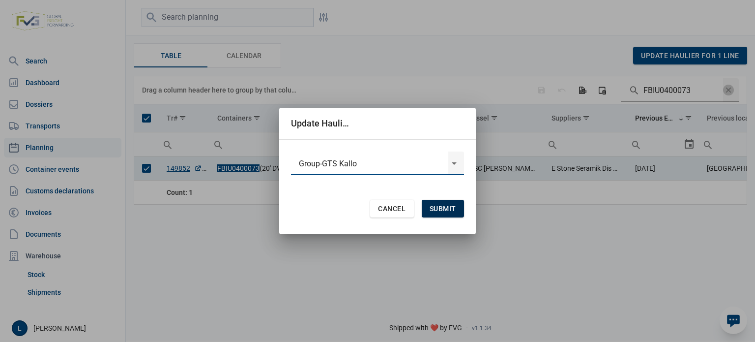
click at [449, 205] on span "Submit" at bounding box center [443, 209] width 27 height 8
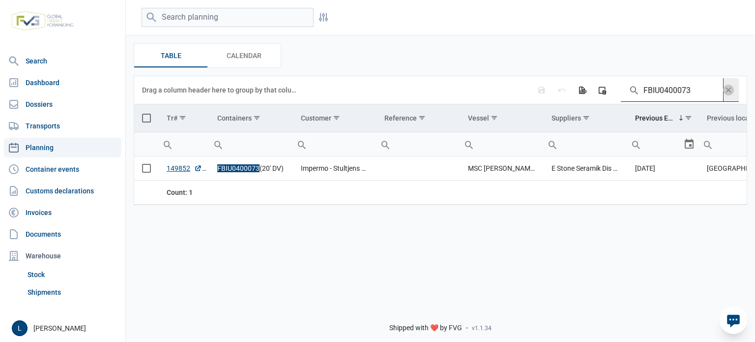
click at [684, 96] on input "FBIU0400073" at bounding box center [672, 90] width 102 height 24
paste input "A250846"
click at [678, 98] on input "FBIU040007A2508463" at bounding box center [672, 90] width 102 height 24
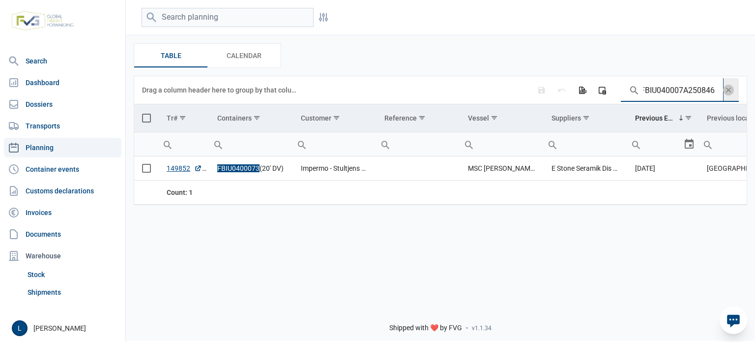
paste input "A250846"
type input "A250846"
click at [147, 117] on span "Select all" at bounding box center [146, 118] width 9 height 9
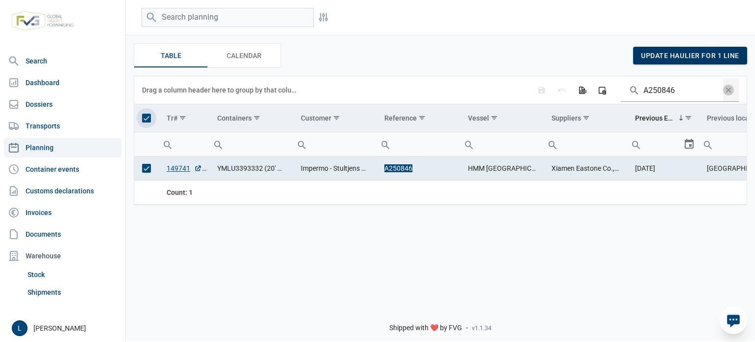
click at [651, 58] on span "update haulier for 1 line" at bounding box center [690, 56] width 98 height 8
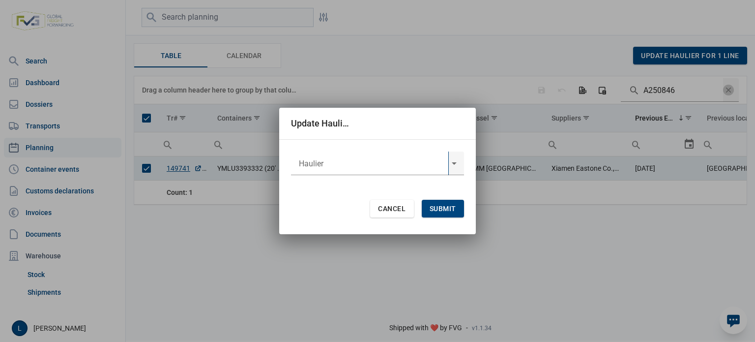
click at [355, 173] on input "text" at bounding box center [369, 163] width 157 height 24
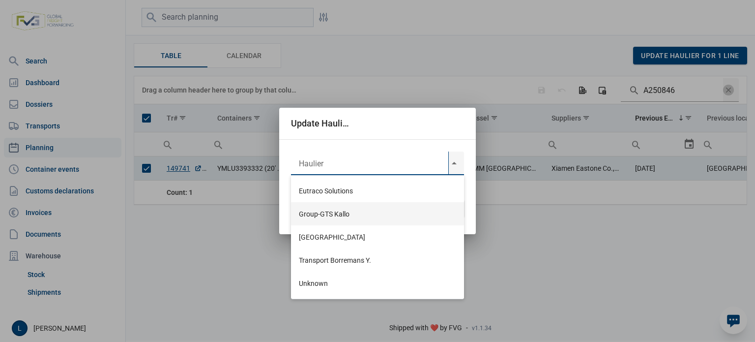
click at [339, 210] on div "Group-GTS Kallo" at bounding box center [377, 213] width 173 height 23
type input "Group-GTS Kallo"
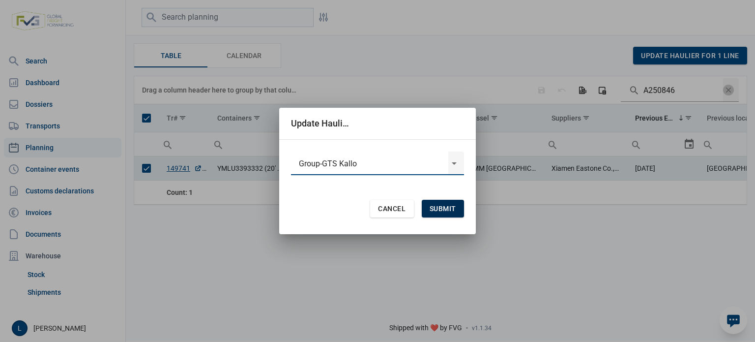
click at [432, 209] on span "Submit" at bounding box center [443, 209] width 27 height 8
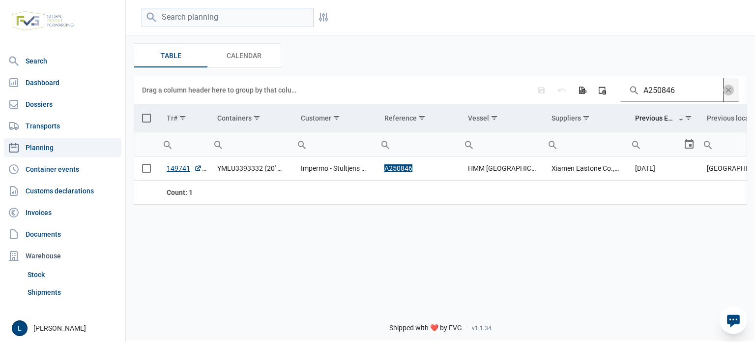
click at [671, 81] on input "A250846" at bounding box center [672, 90] width 102 height 24
paste input "71"
type input "A250871"
click at [144, 119] on span "Select all" at bounding box center [146, 118] width 9 height 9
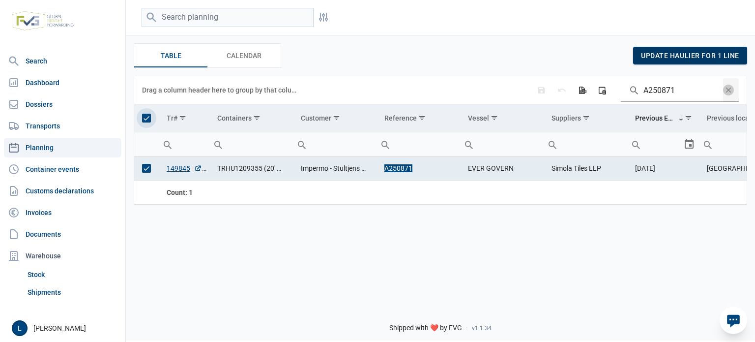
click at [669, 54] on span "update haulier for 1 line" at bounding box center [690, 56] width 98 height 8
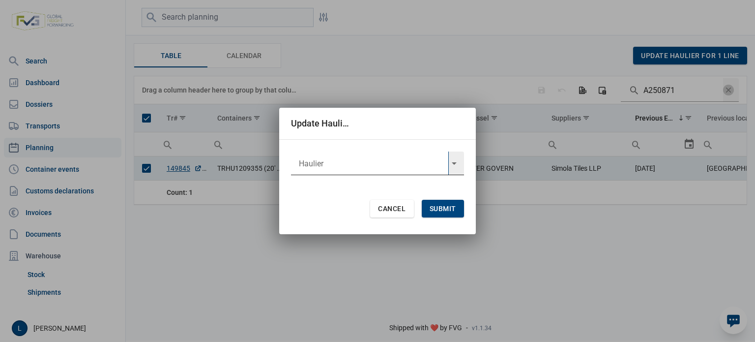
click at [320, 157] on input "text" at bounding box center [369, 163] width 157 height 24
type input "Port of Limburg"
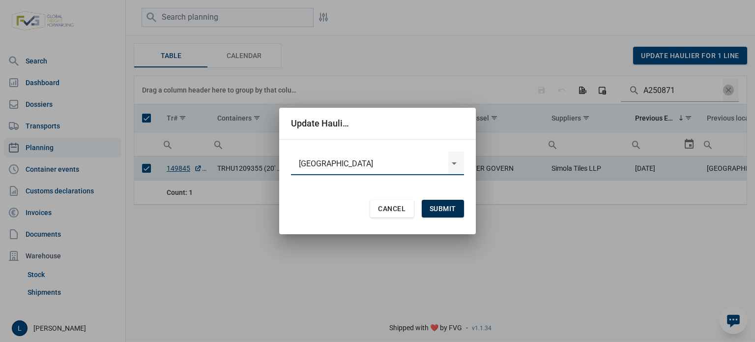
click at [441, 213] on div "Submit" at bounding box center [443, 209] width 42 height 18
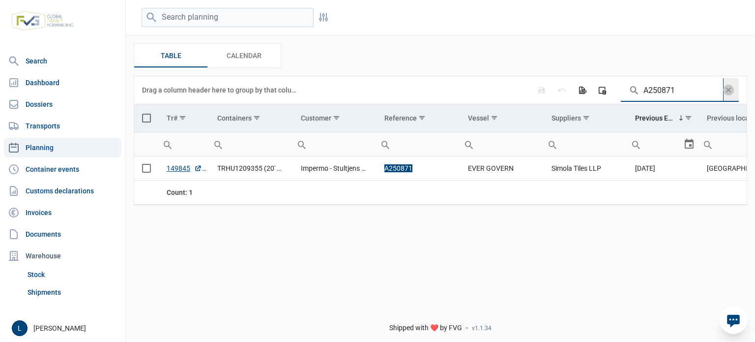
click at [667, 87] on input "A250871" at bounding box center [672, 90] width 102 height 24
paste input "49"
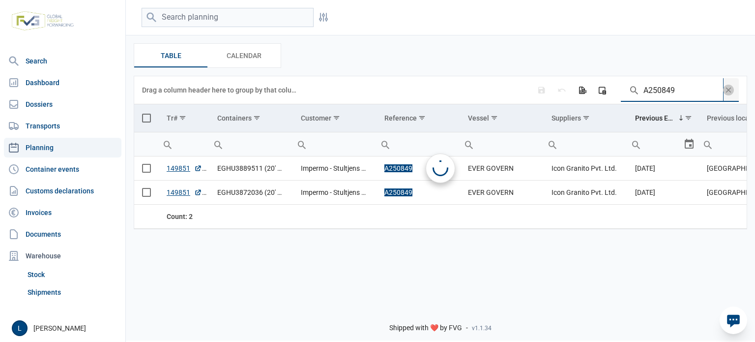
type input "A250849"
click at [150, 120] on span "Select all" at bounding box center [146, 118] width 9 height 9
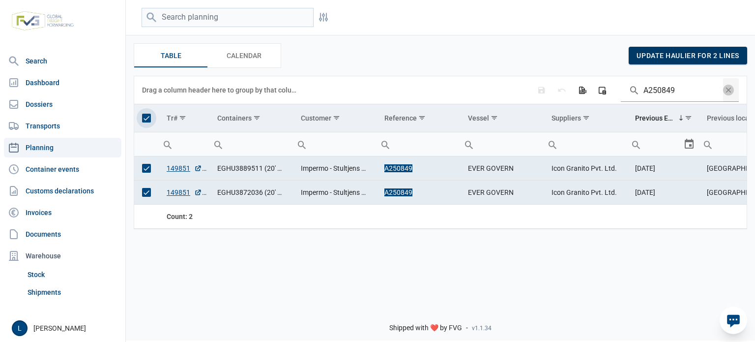
click at [702, 62] on div "update haulier for 2 lines" at bounding box center [688, 56] width 119 height 18
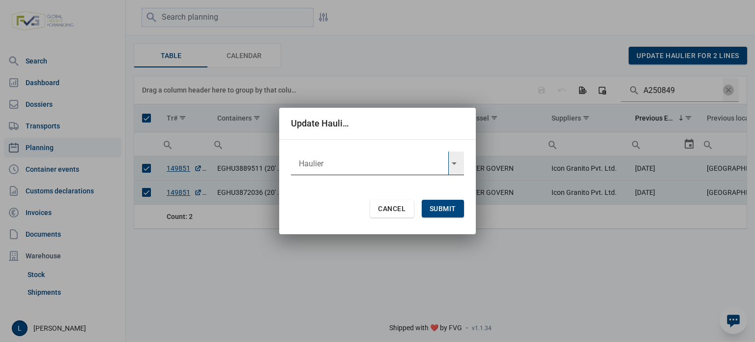
click at [359, 164] on input "text" at bounding box center [369, 163] width 157 height 24
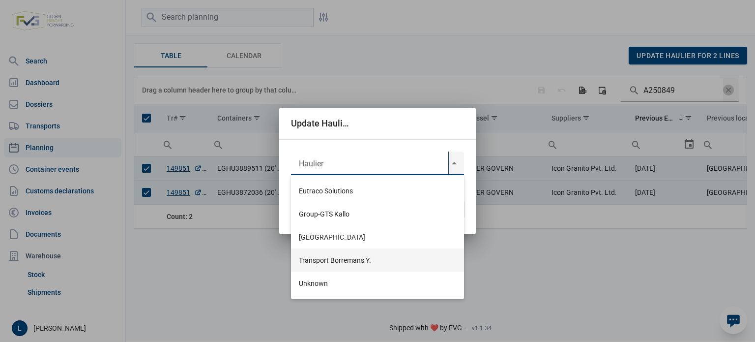
click at [359, 259] on div "Transport Borremans Y." at bounding box center [377, 259] width 173 height 23
type input "Transport Borremans Y."
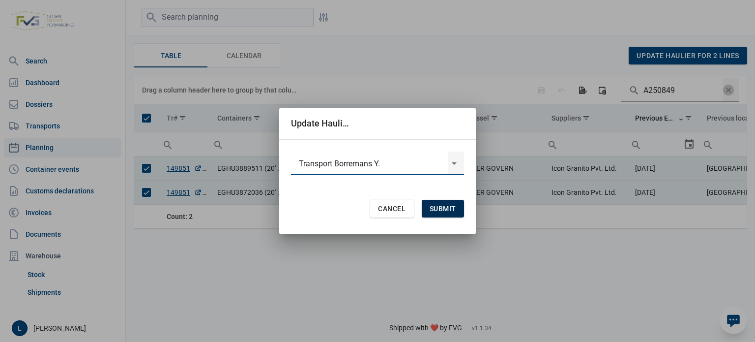
click at [441, 207] on span "Submit" at bounding box center [443, 209] width 27 height 8
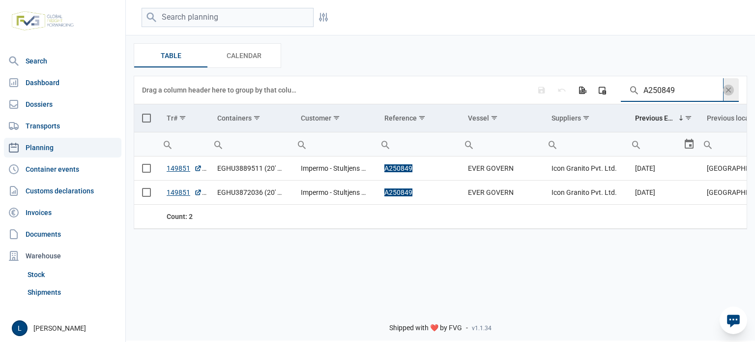
click at [666, 94] on input "A250849" at bounding box center [672, 90] width 102 height 24
paste input "70"
type input "A250870"
click at [148, 121] on span "Select all" at bounding box center [146, 118] width 9 height 9
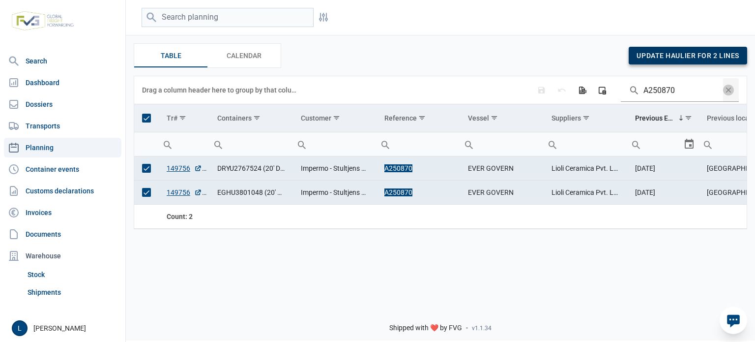
click at [687, 59] on span "update haulier for 2 lines" at bounding box center [688, 56] width 103 height 8
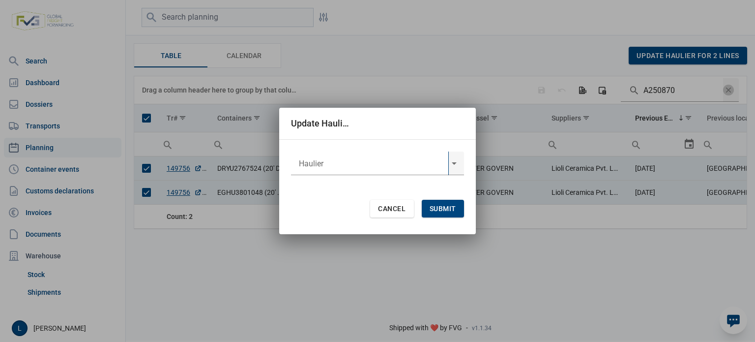
click at [372, 157] on input "text" at bounding box center [369, 163] width 157 height 24
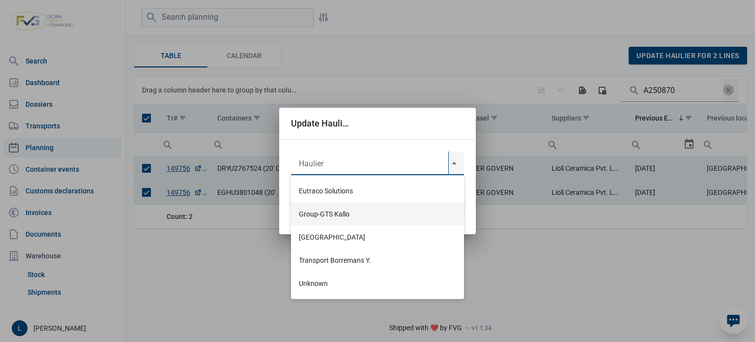
click at [346, 216] on div "Group-GTS Kallo" at bounding box center [377, 213] width 173 height 23
type input "Group-GTS Kallo"
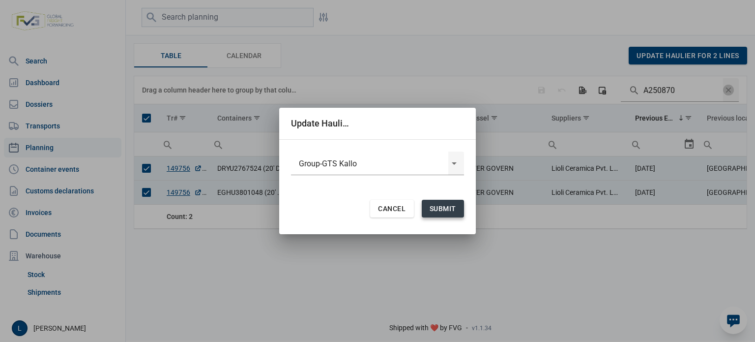
click at [437, 205] on span "Submit" at bounding box center [443, 209] width 27 height 8
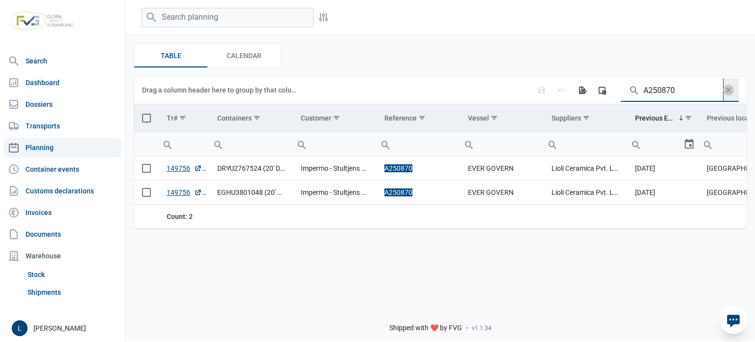
click at [675, 92] on input "A250870" at bounding box center [672, 90] width 102 height 24
paste input "SEGU5904123"
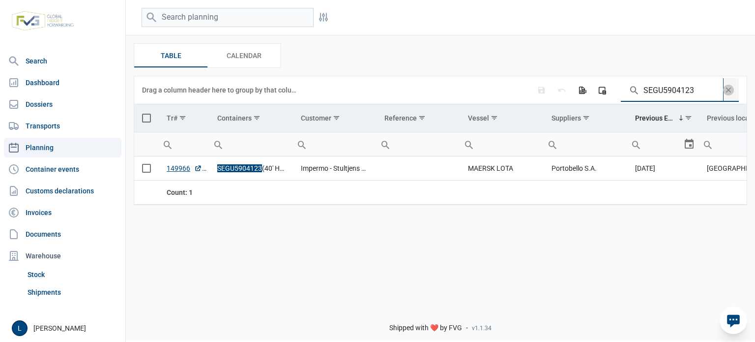
type input "SEGU5904123"
click at [142, 123] on td "Data grid with 1 rows and 11 columns" at bounding box center [146, 118] width 25 height 28
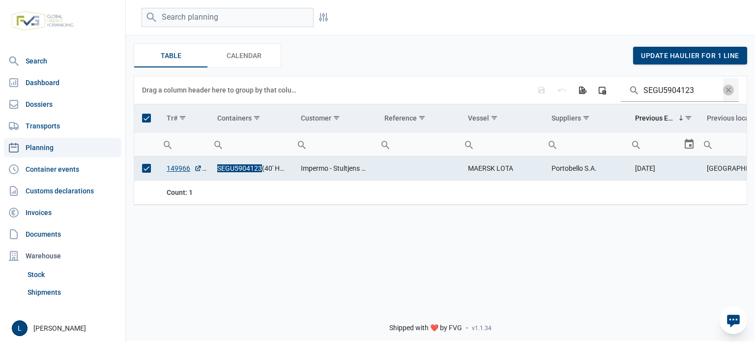
click at [148, 119] on span "Select all" at bounding box center [146, 118] width 9 height 9
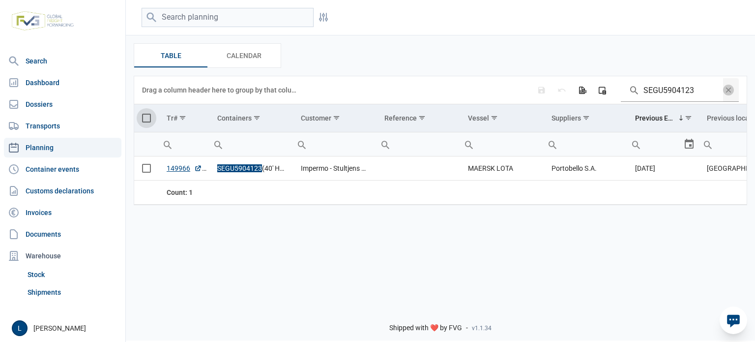
click at [149, 119] on span "Select all" at bounding box center [146, 118] width 9 height 9
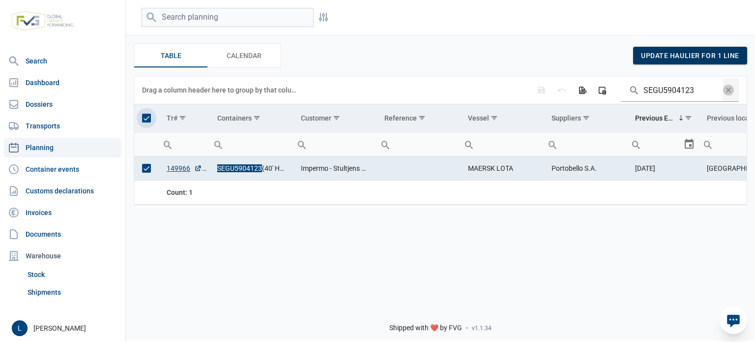
click at [709, 57] on span "update haulier for 1 line" at bounding box center [690, 56] width 98 height 8
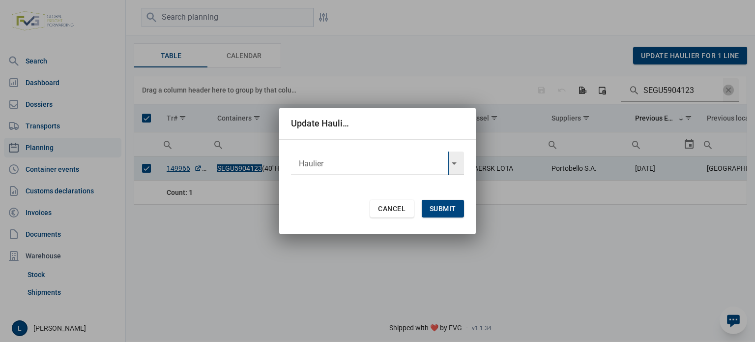
click at [377, 164] on input "text" at bounding box center [369, 163] width 157 height 24
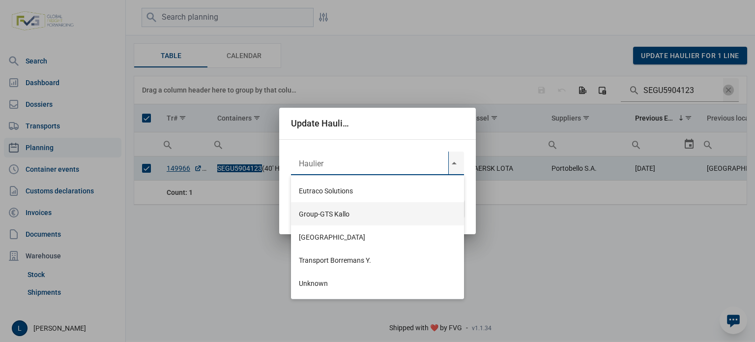
click at [344, 213] on div "Group-GTS Kallo" at bounding box center [377, 213] width 173 height 23
type input "Group-GTS Kallo"
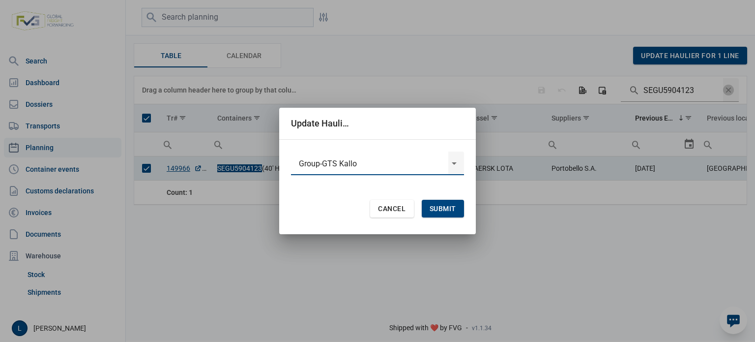
click at [442, 196] on div "Cancel Submit" at bounding box center [377, 209] width 173 height 28
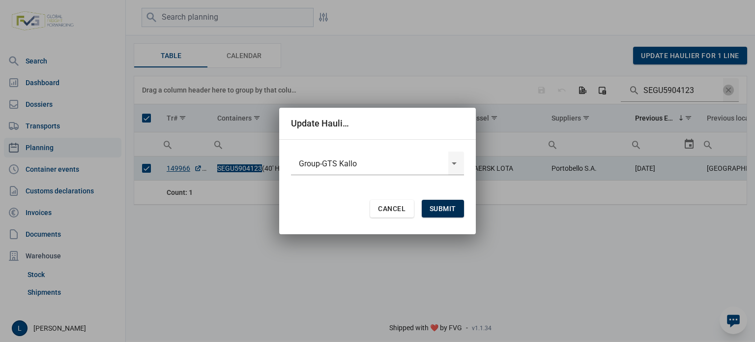
click at [442, 203] on div "Submit" at bounding box center [443, 209] width 42 height 18
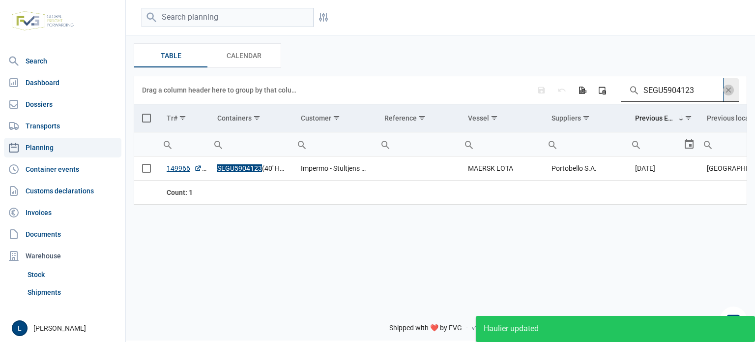
click at [691, 92] on input "SEGU5904123" at bounding box center [672, 90] width 102 height 24
paste input "TLLU4508974"
type input "TLLU4508974"
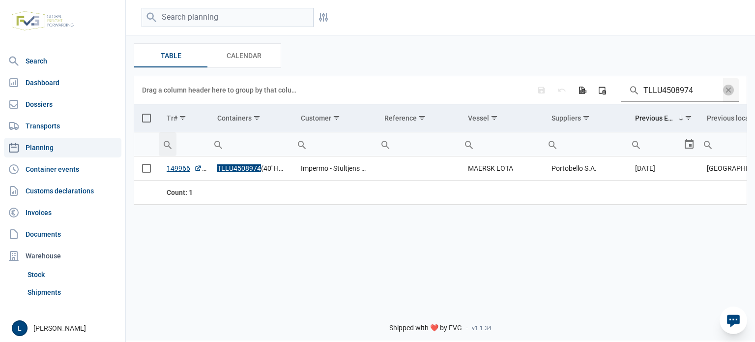
click at [145, 120] on span "Select all" at bounding box center [146, 118] width 9 height 9
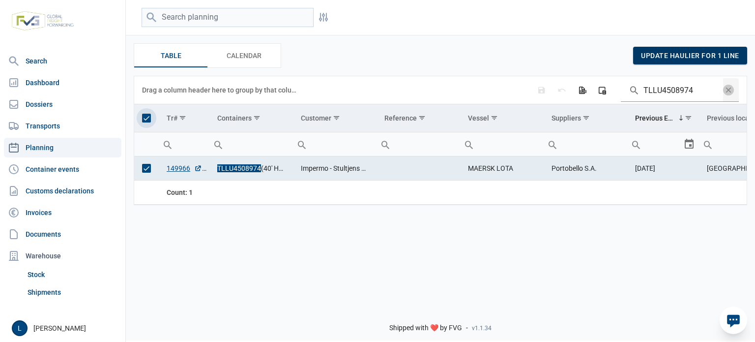
click at [672, 57] on span "update haulier for 1 line" at bounding box center [690, 56] width 98 height 8
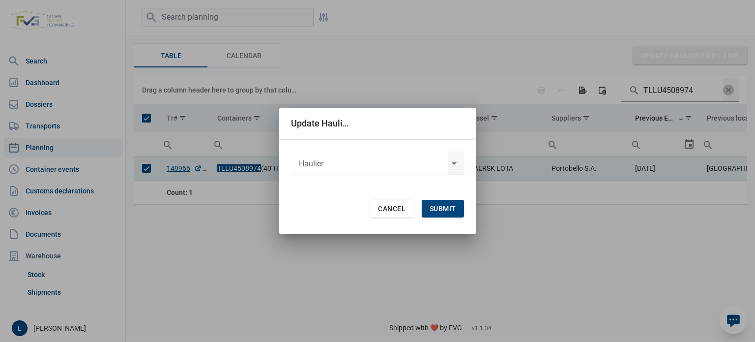
click at [352, 182] on div "Cancel Submit" at bounding box center [377, 201] width 173 height 42
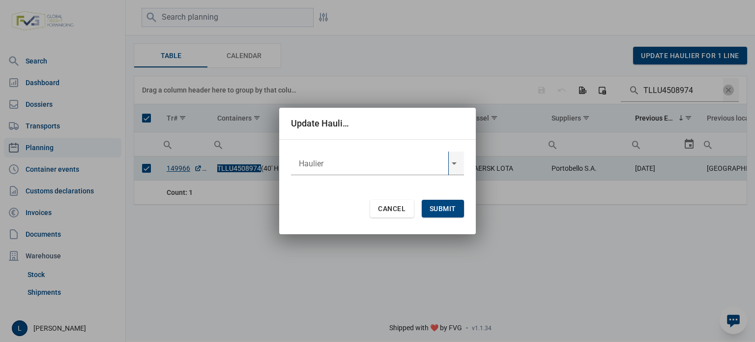
click at [349, 171] on input "text" at bounding box center [369, 163] width 157 height 24
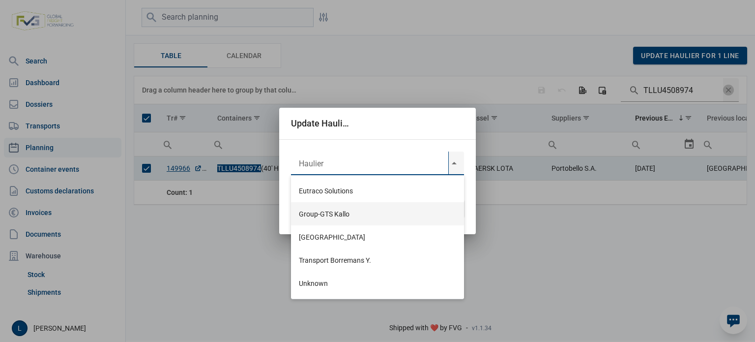
click at [335, 215] on div "Group-GTS Kallo" at bounding box center [377, 213] width 173 height 23
type input "Group-GTS Kallo"
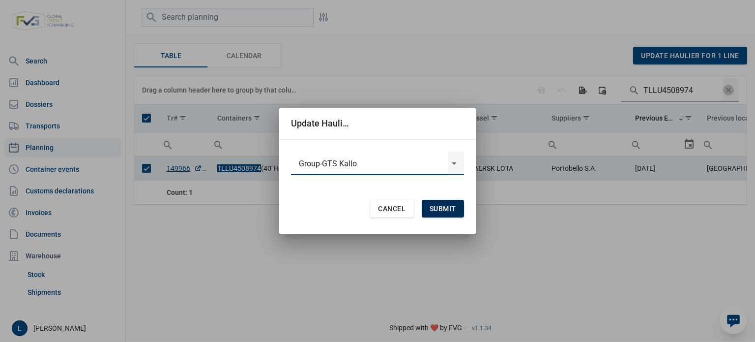
click at [442, 205] on span "Submit" at bounding box center [443, 209] width 27 height 8
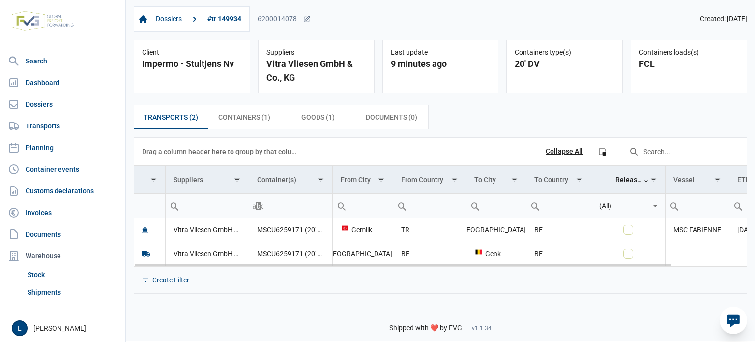
drag, startPoint x: 561, startPoint y: 262, endPoint x: 723, endPoint y: 261, distance: 162.3
click at [702, 261] on body "For evaluation purposes only. Redistribution prohibited. Please register an exi…" at bounding box center [377, 154] width 755 height 342
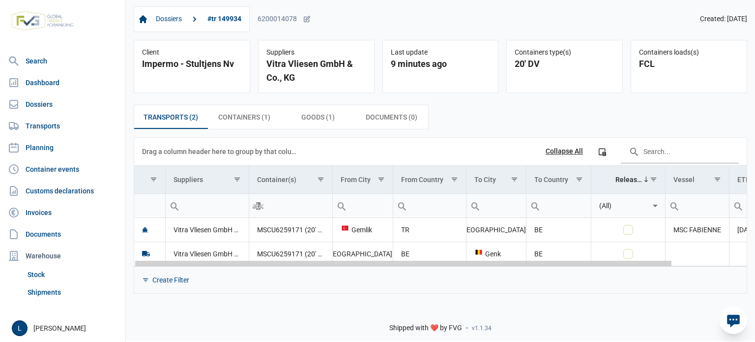
drag, startPoint x: 667, startPoint y: 264, endPoint x: 755, endPoint y: 266, distance: 88.0
click at [755, 265] on body "For evaluation purposes only. Redistribution prohibited. Please register an exi…" at bounding box center [377, 154] width 755 height 342
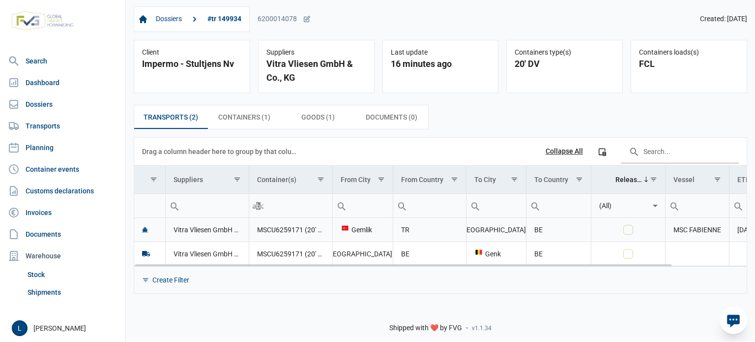
click at [279, 232] on td "MSCU6259171 (20' DV)" at bounding box center [291, 230] width 84 height 24
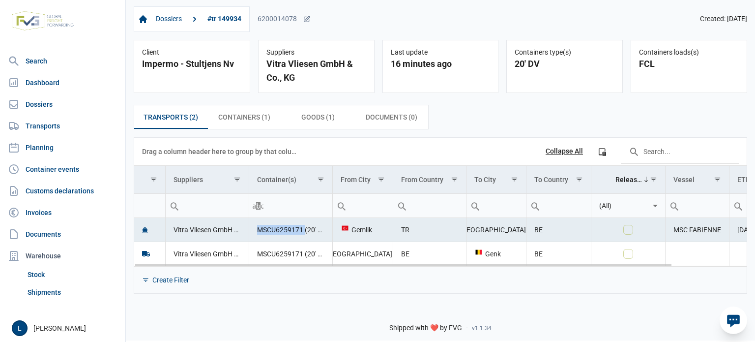
copy td "MSCU6259171"
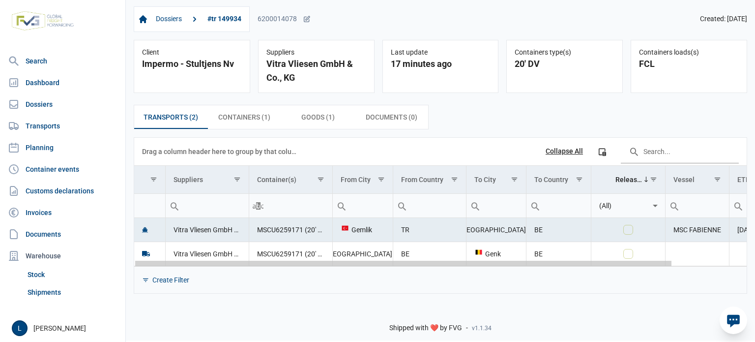
scroll to position [0, 84]
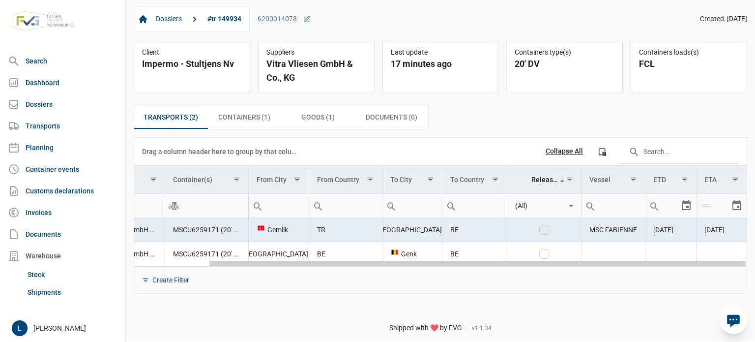
drag, startPoint x: 425, startPoint y: 265, endPoint x: 600, endPoint y: 263, distance: 175.1
click at [600, 263] on body "For evaluation purposes only. Redistribution prohibited. Please register an exi…" at bounding box center [377, 154] width 755 height 342
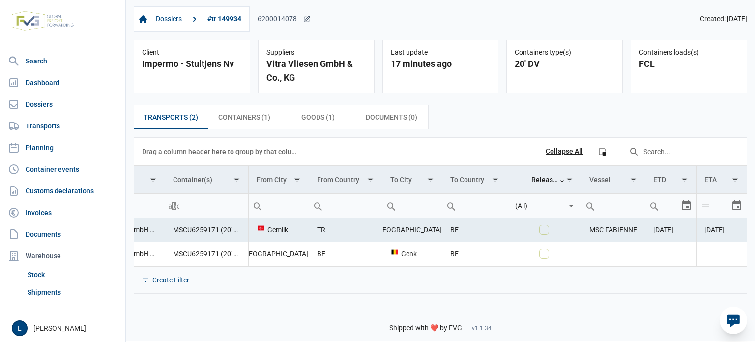
click at [301, 23] on div "6200014078" at bounding box center [284, 19] width 53 height 9
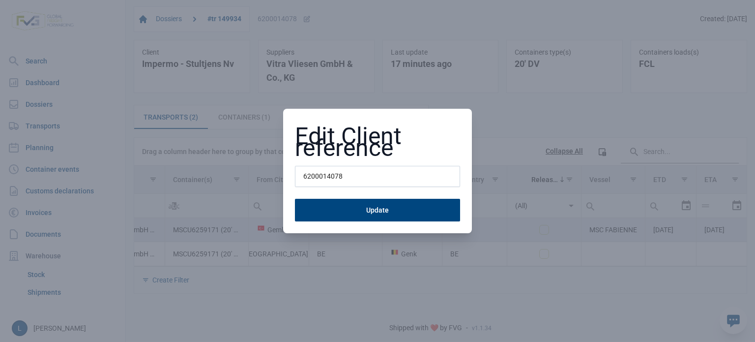
click at [315, 172] on input "6200014078" at bounding box center [377, 177] width 165 height 22
type input "a"
type input "A250875"
click at [295, 199] on button "Update" at bounding box center [377, 210] width 165 height 23
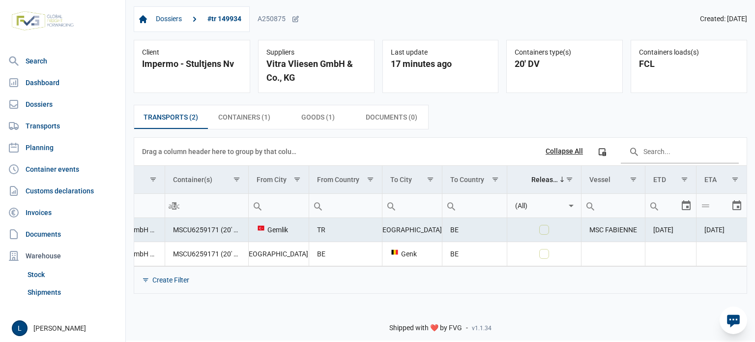
drag, startPoint x: 287, startPoint y: 338, endPoint x: 279, endPoint y: 341, distance: 8.4
click at [286, 338] on div "Shipped with ❤️ by FVG - v1.1.34" at bounding box center [440, 319] width 629 height 42
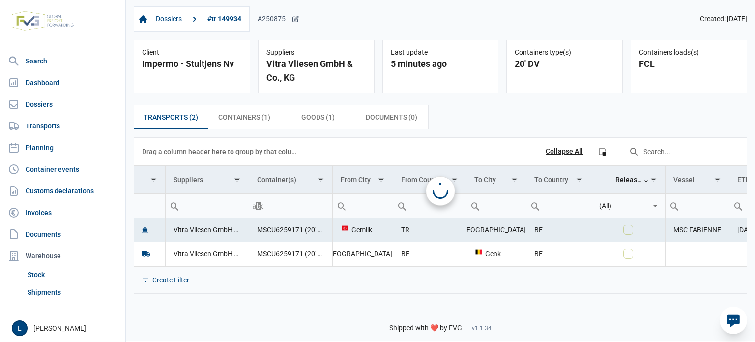
click at [296, 19] on icon at bounding box center [295, 18] width 5 height 5
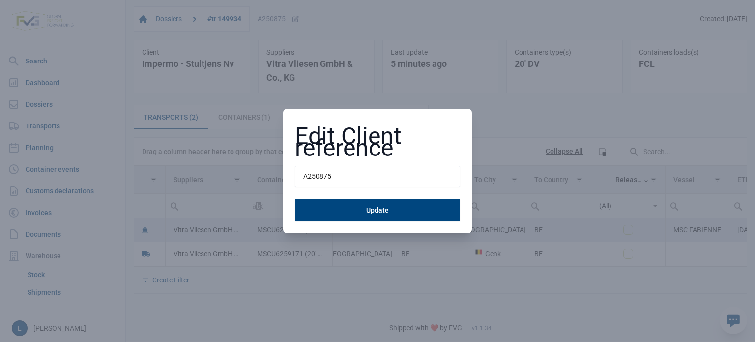
click at [463, 29] on div "Edit Client reference A250875 Update" at bounding box center [377, 171] width 755 height 342
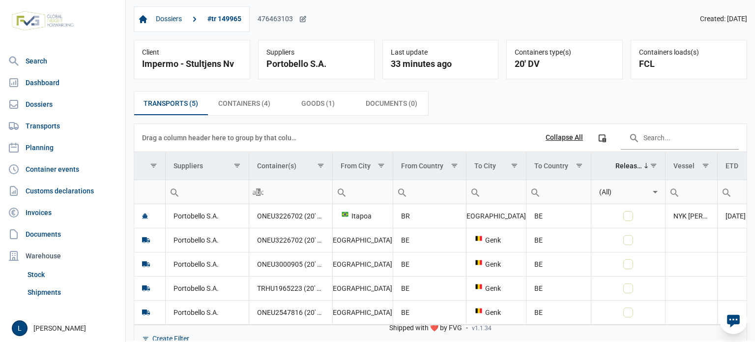
click at [287, 19] on div "476463103" at bounding box center [282, 19] width 49 height 9
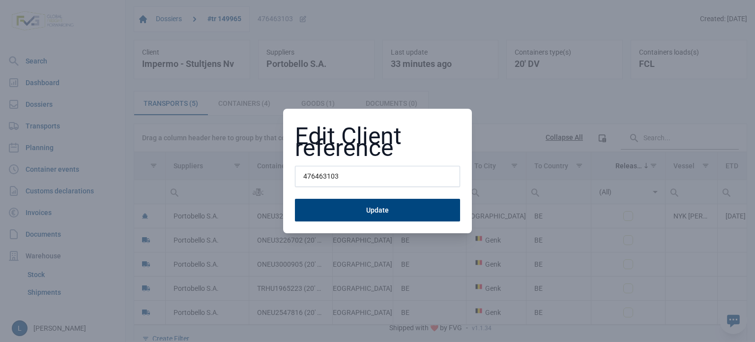
click at [323, 189] on form "476463103 Update" at bounding box center [377, 194] width 165 height 56
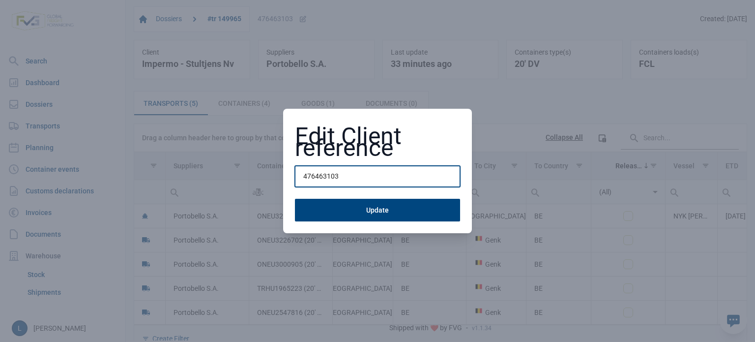
click at [328, 179] on input "476463103" at bounding box center [377, 177] width 165 height 22
click at [328, 178] on input "476463103" at bounding box center [377, 177] width 165 height 22
type input "A250876"
click at [295, 199] on button "Update" at bounding box center [377, 210] width 165 height 23
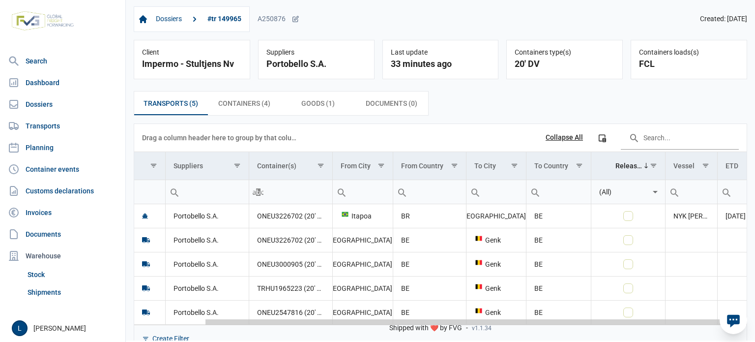
scroll to position [0, 79]
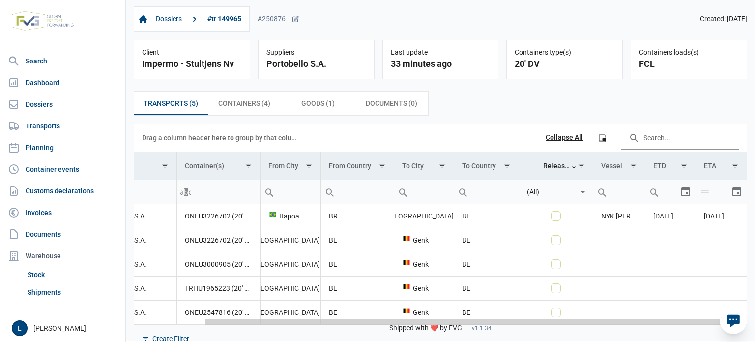
drag, startPoint x: 437, startPoint y: 324, endPoint x: 609, endPoint y: 311, distance: 173.1
click at [608, 311] on body "For evaluation purposes only. Redistribution prohibited. Please register an exi…" at bounding box center [377, 154] width 755 height 342
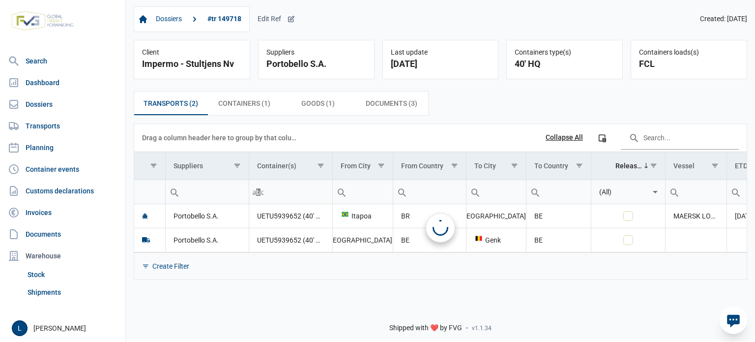
click at [269, 21] on div "Edit Ref" at bounding box center [276, 19] width 37 height 9
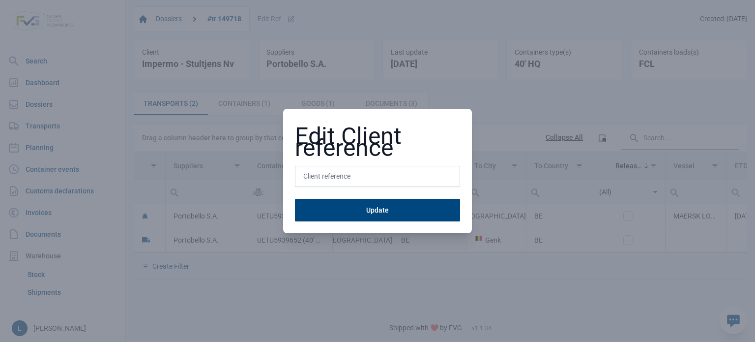
type input "a"
type input "A250877"
click at [295, 199] on button "Update" at bounding box center [377, 210] width 165 height 23
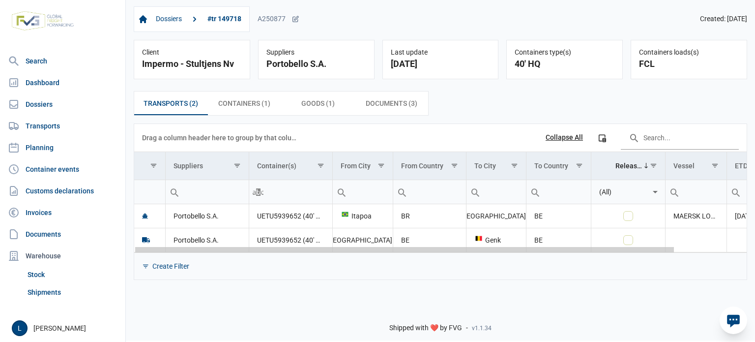
scroll to position [0, 82]
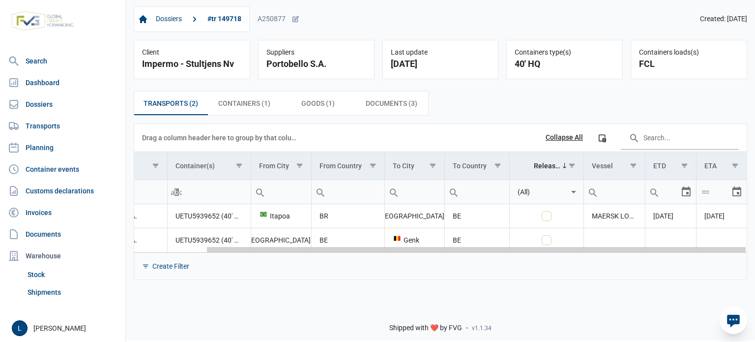
drag, startPoint x: 360, startPoint y: 249, endPoint x: 594, endPoint y: 255, distance: 234.1
click at [627, 252] on body "For evaluation purposes only. Redistribution prohibited. Please register an exi…" at bounding box center [377, 154] width 755 height 342
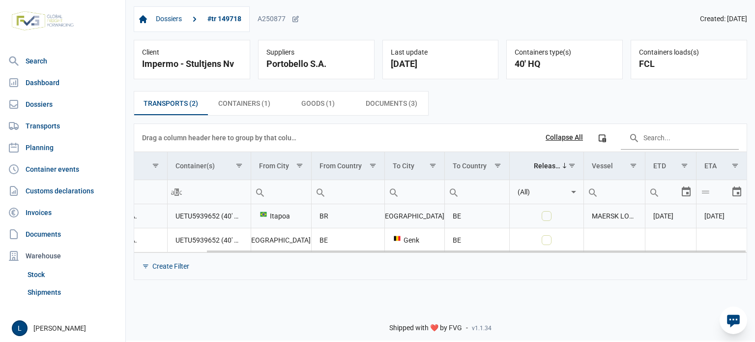
click at [204, 217] on td "UETU5939652 (40' HQ)" at bounding box center [209, 216] width 84 height 24
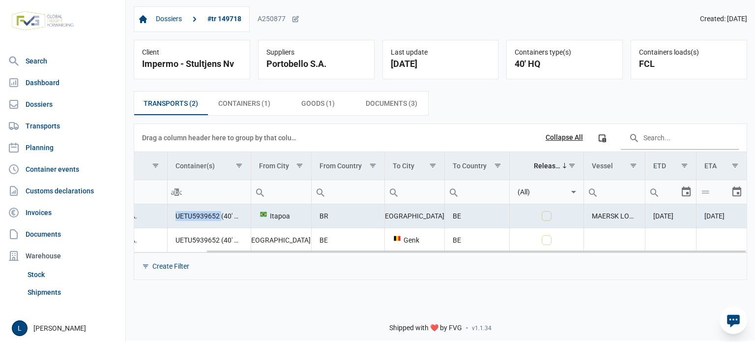
click at [204, 217] on td "UETU5939652 (40' HQ)" at bounding box center [209, 216] width 84 height 24
copy td "UETU5939652"
